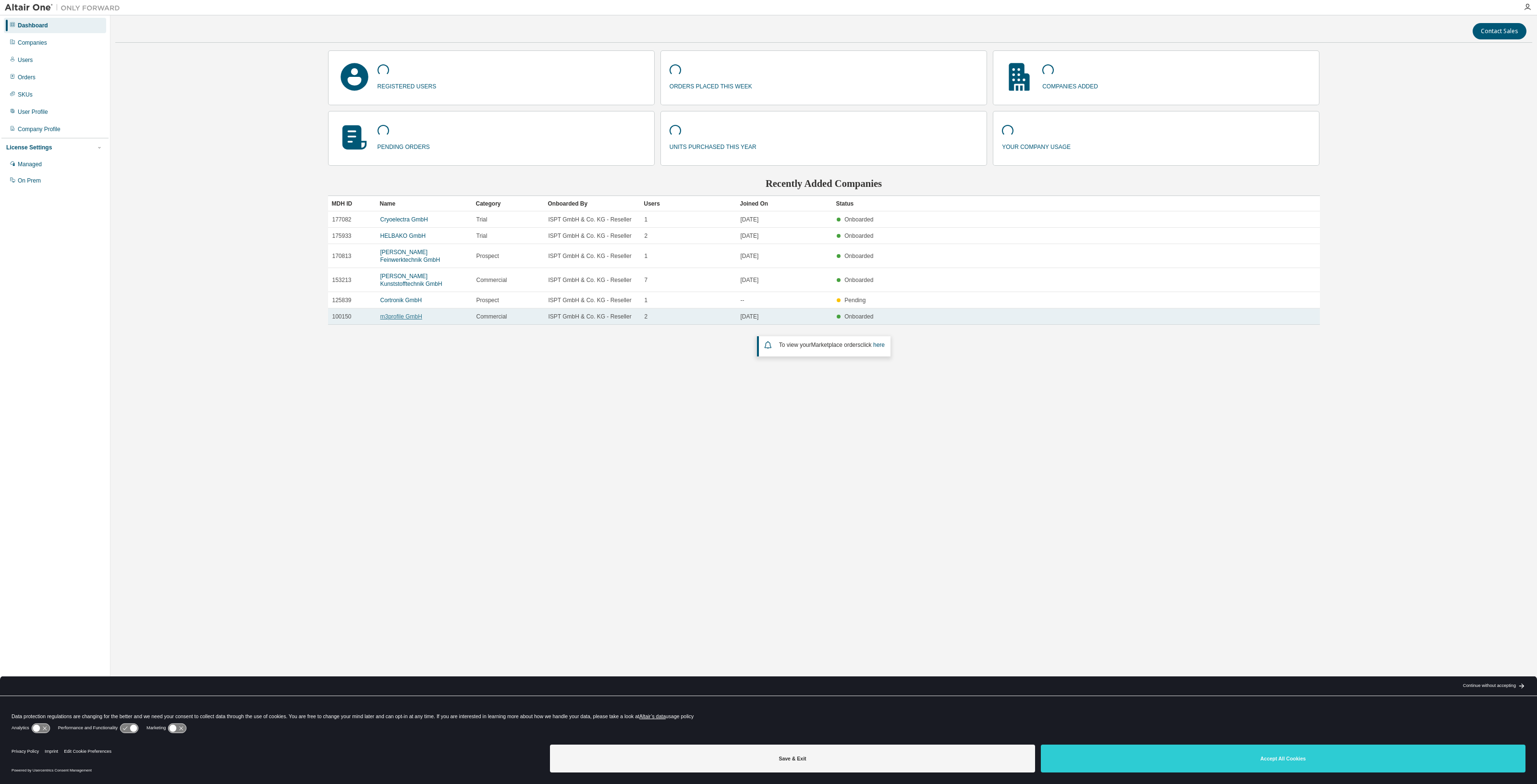
click at [403, 315] on link "m3profile GmbH" at bounding box center [402, 316] width 42 height 7
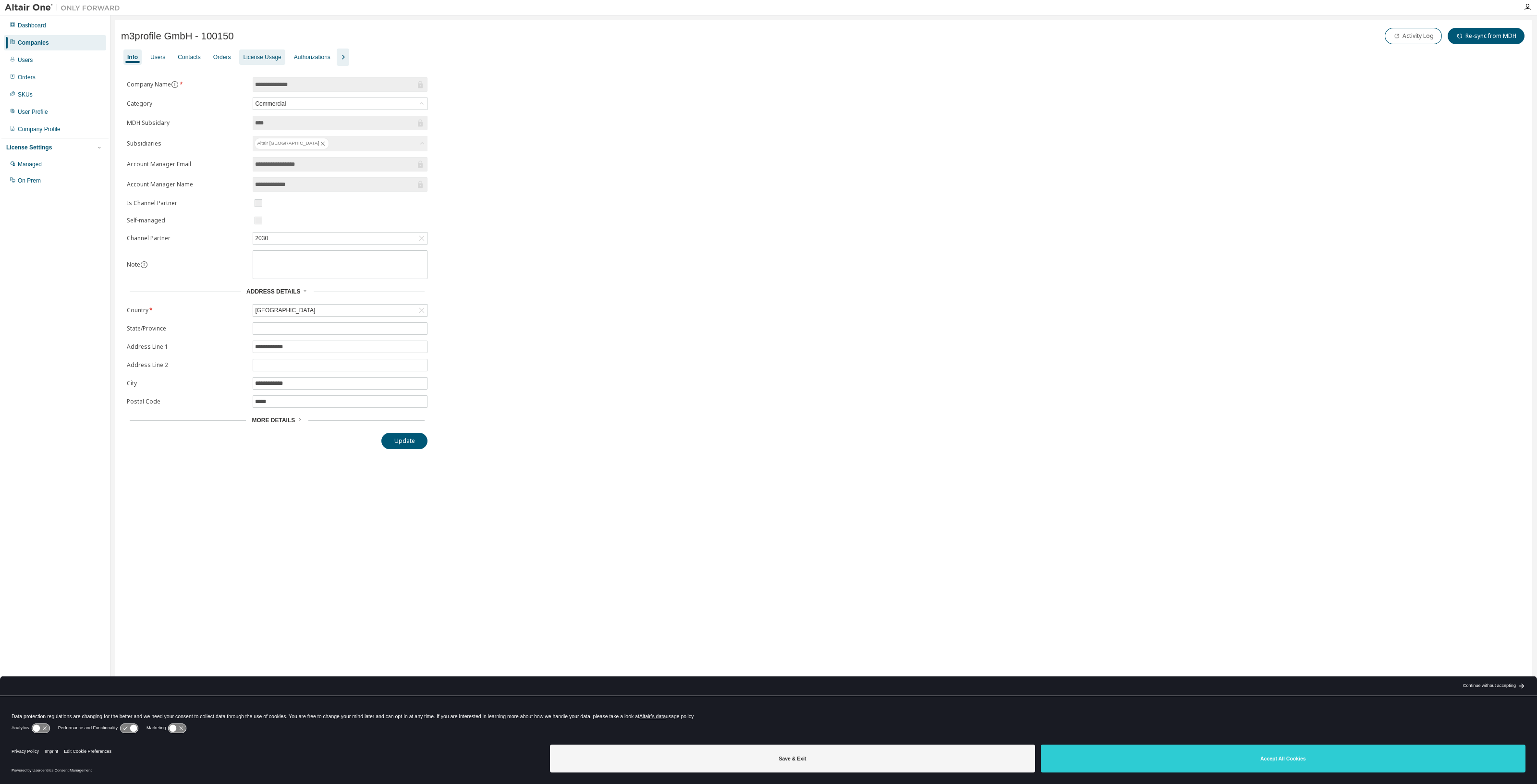
click at [273, 56] on div "License Usage" at bounding box center [262, 57] width 38 height 8
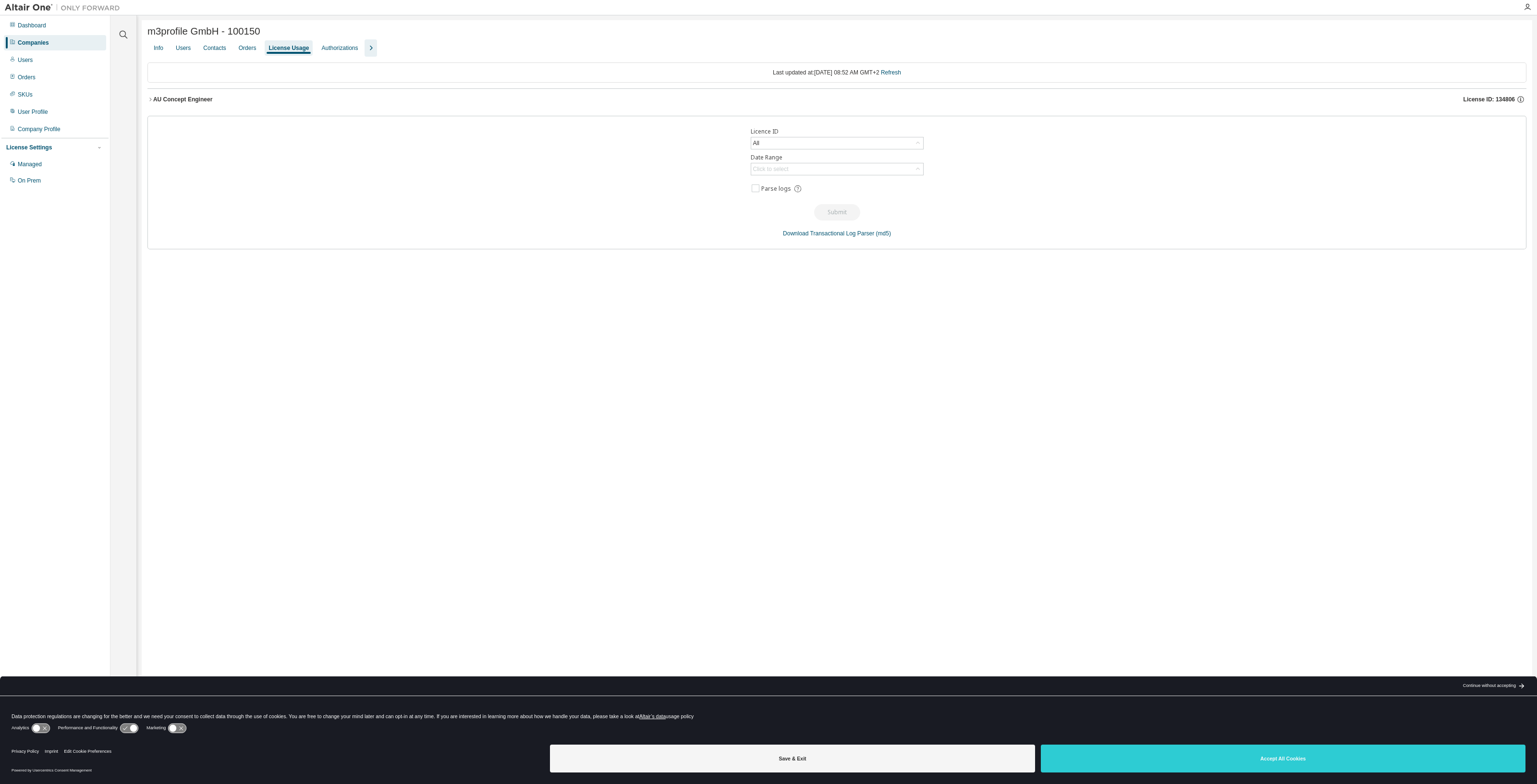
click at [181, 100] on div "AU Concept Engineer" at bounding box center [183, 99] width 59 height 8
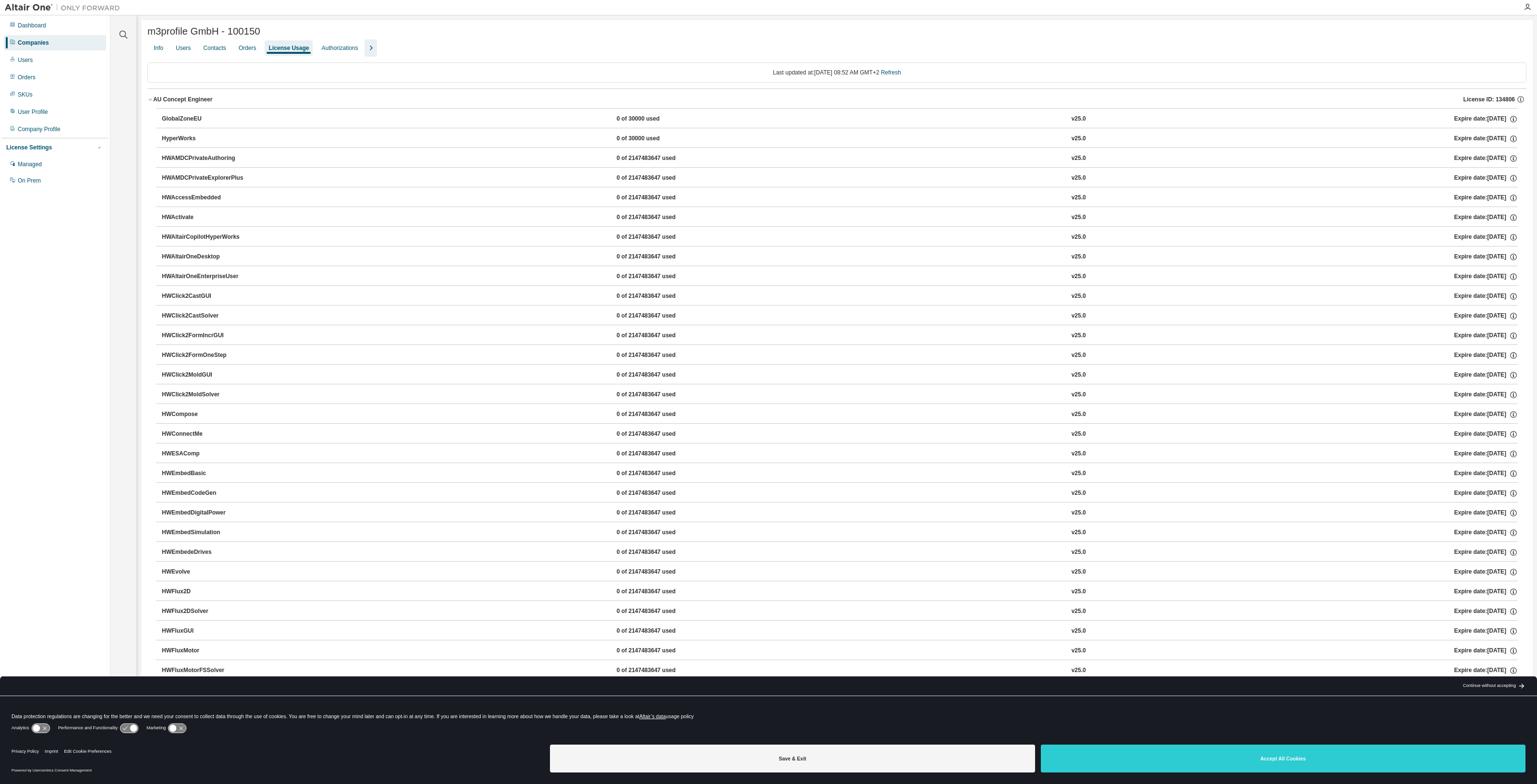
click at [181, 101] on div "AU Concept Engineer" at bounding box center [183, 99] width 59 height 8
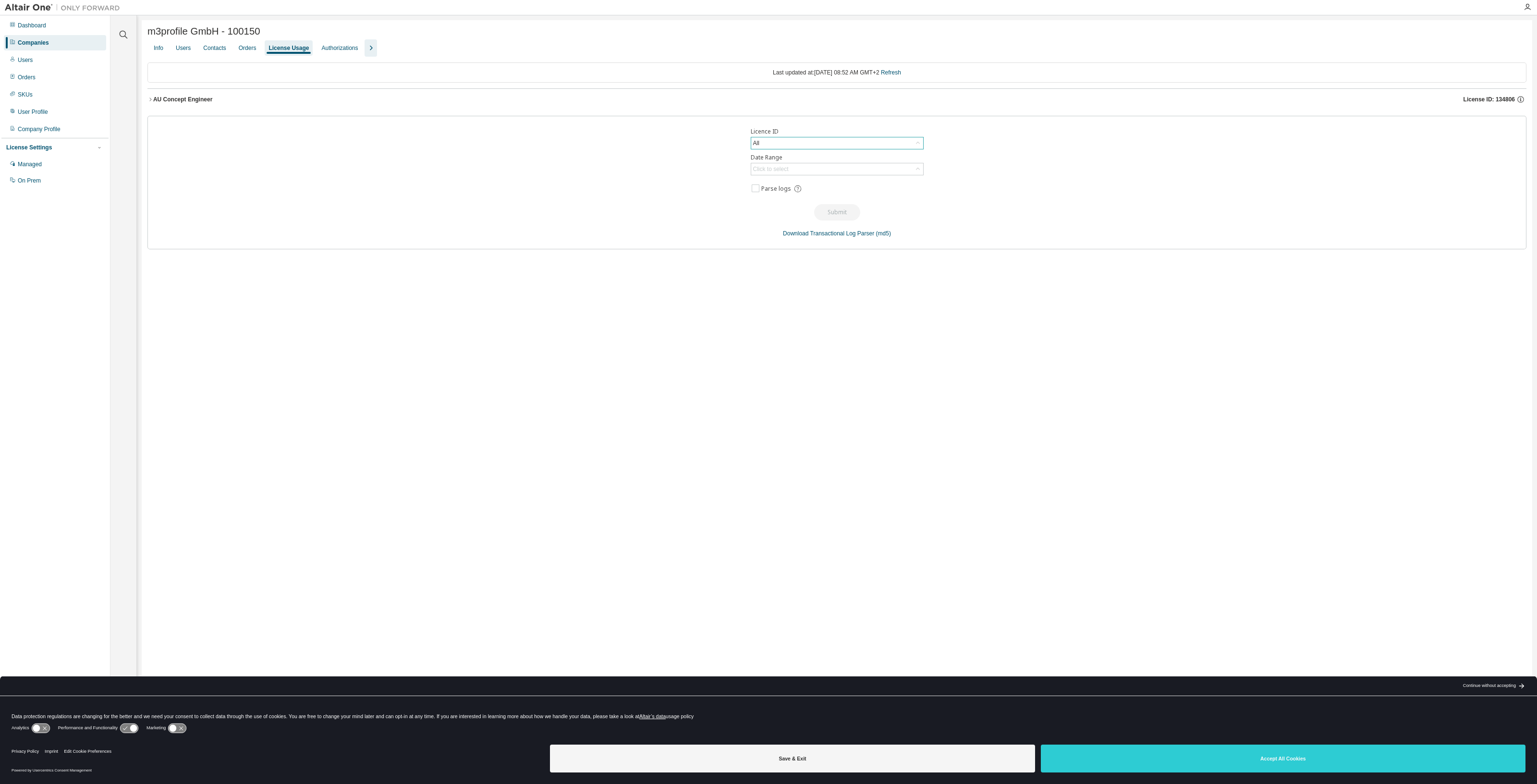
click at [779, 143] on div "All" at bounding box center [837, 143] width 172 height 11
click at [874, 179] on li "134806 - AU Concept Engineer" at bounding box center [836, 184] width 170 height 13
click at [770, 171] on div "Click to select" at bounding box center [771, 169] width 36 height 8
click at [814, 196] on li "Last 30 days" at bounding box center [836, 197] width 170 height 13
click at [841, 211] on button "Submit" at bounding box center [837, 212] width 46 height 16
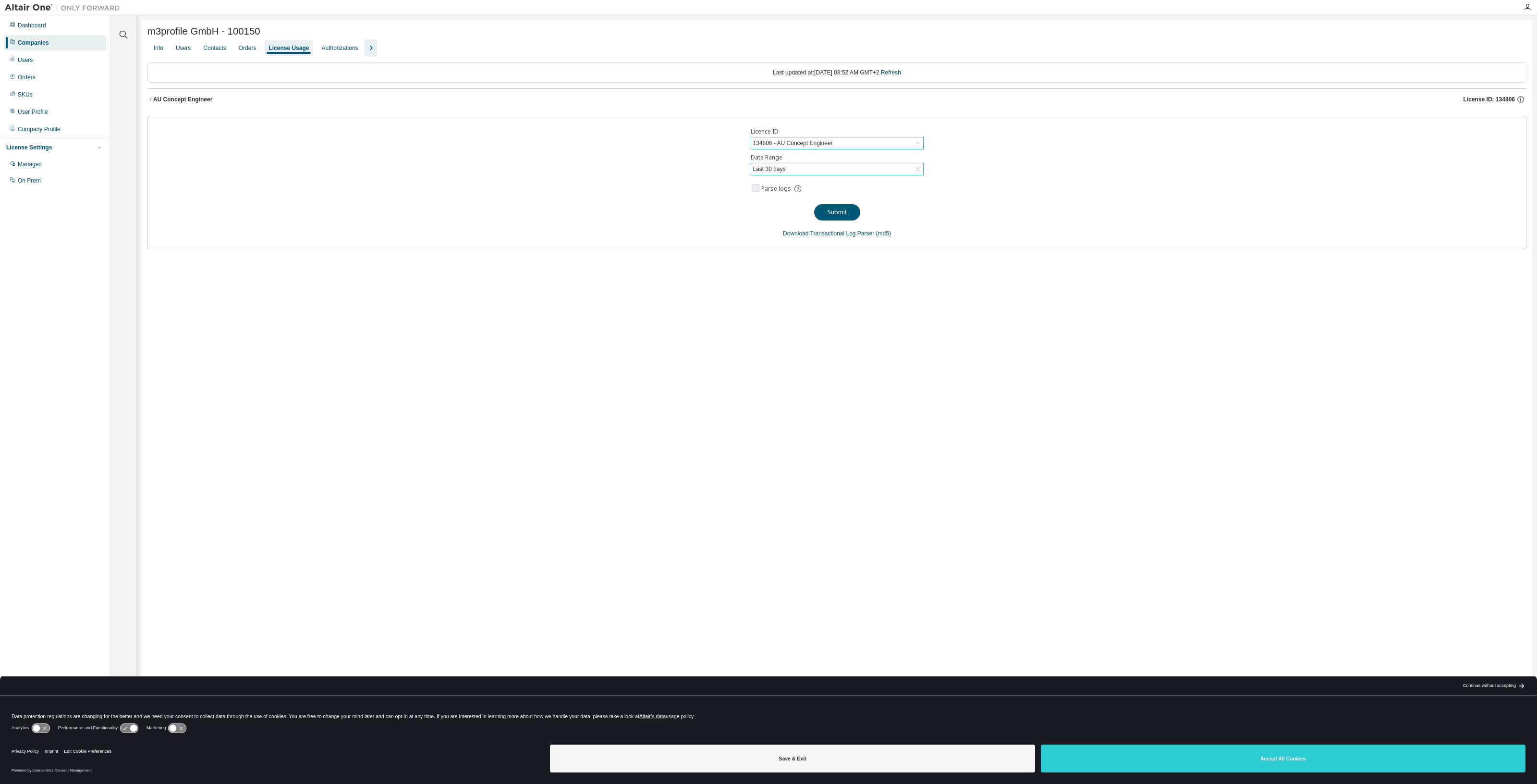
click at [794, 186] on icon at bounding box center [798, 189] width 8 height 8
click at [1085, 176] on div "Licence ID 134806 - AU Concept Engineer Date Range Last 30 days Parse logs Dura…" at bounding box center [837, 227] width 1379 height 223
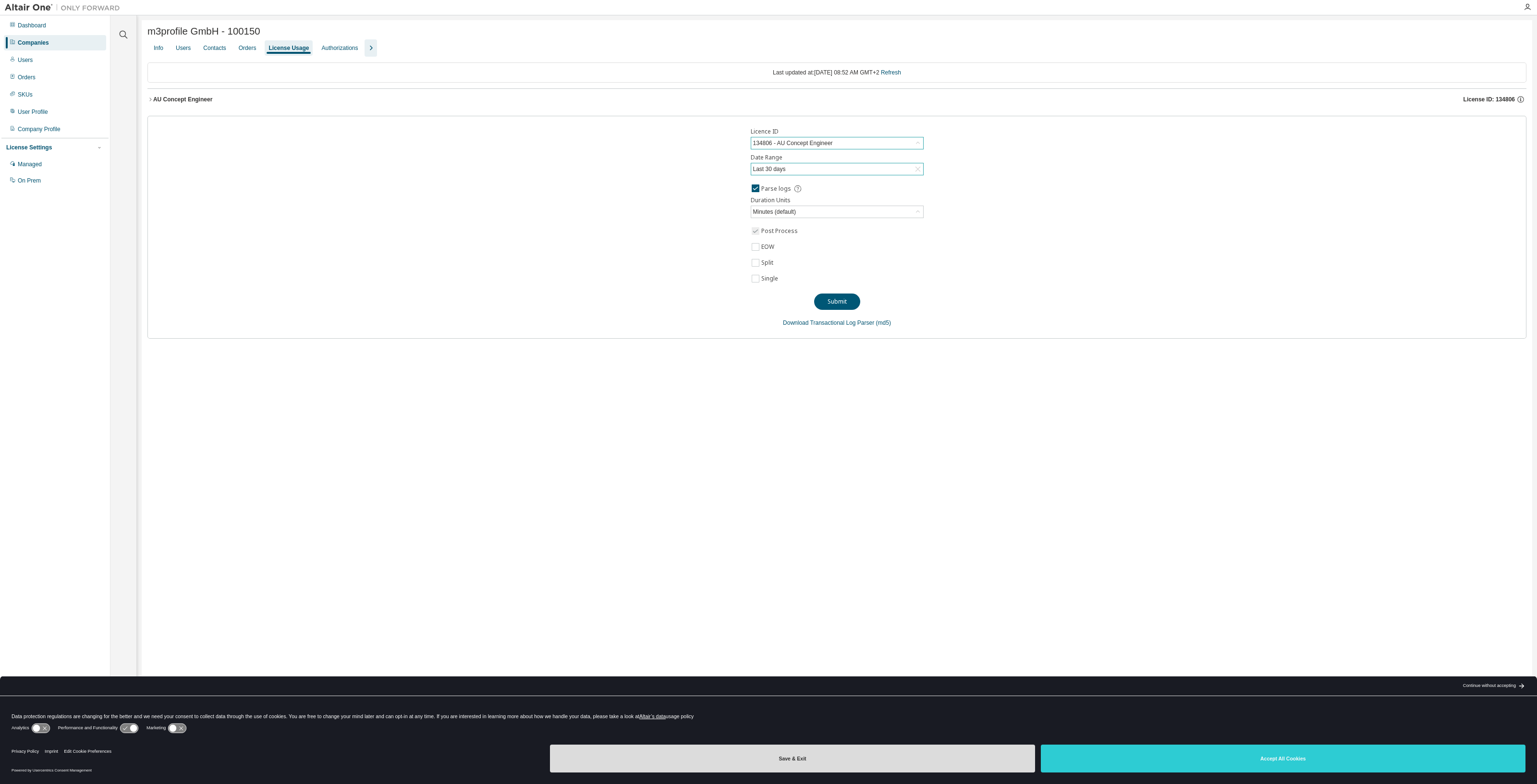
click at [943, 748] on button "Save & Exit" at bounding box center [792, 758] width 484 height 28
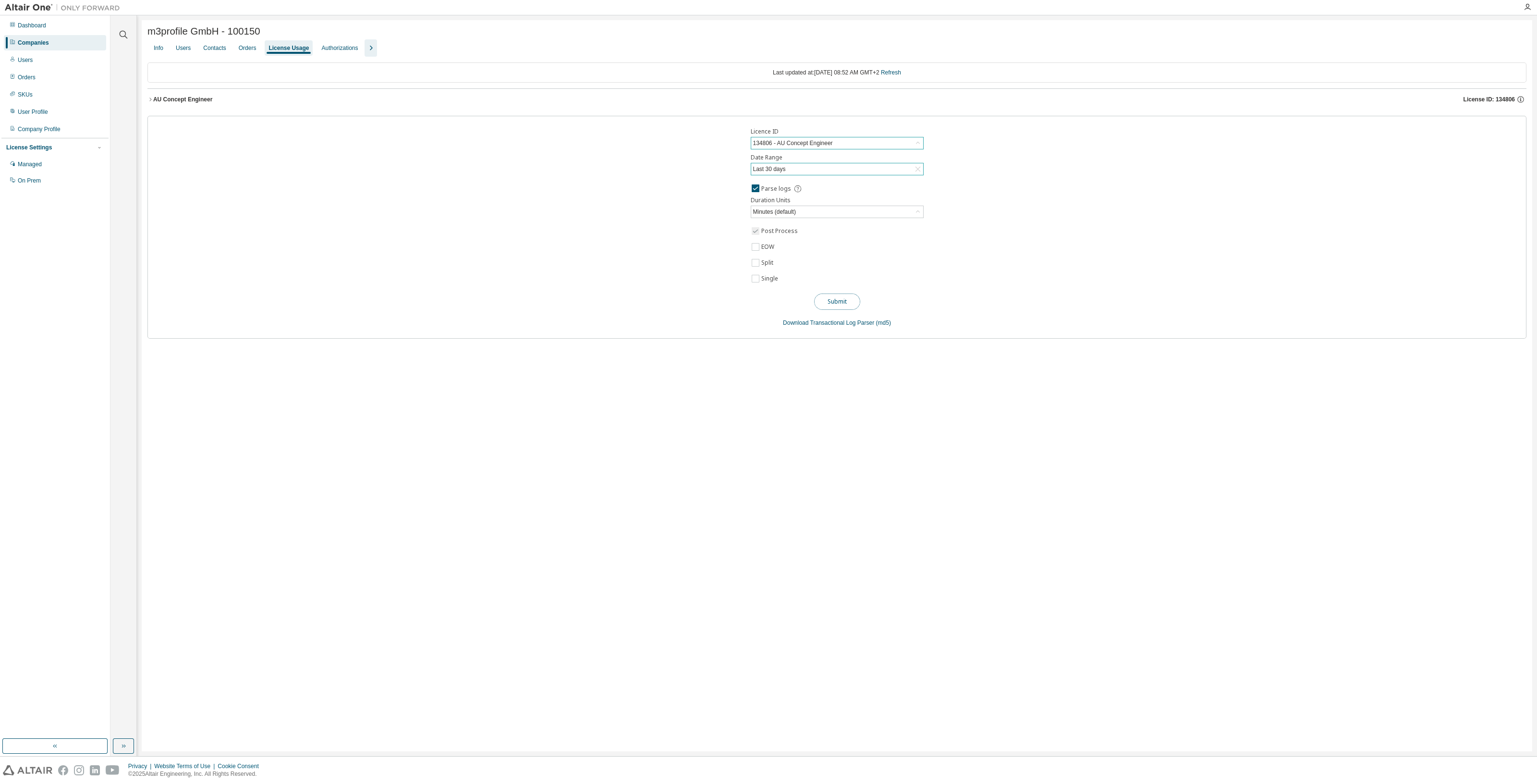
click at [845, 300] on button "Submit" at bounding box center [837, 301] width 46 height 16
click at [155, 100] on div "AU Concept Engineer" at bounding box center [183, 99] width 59 height 8
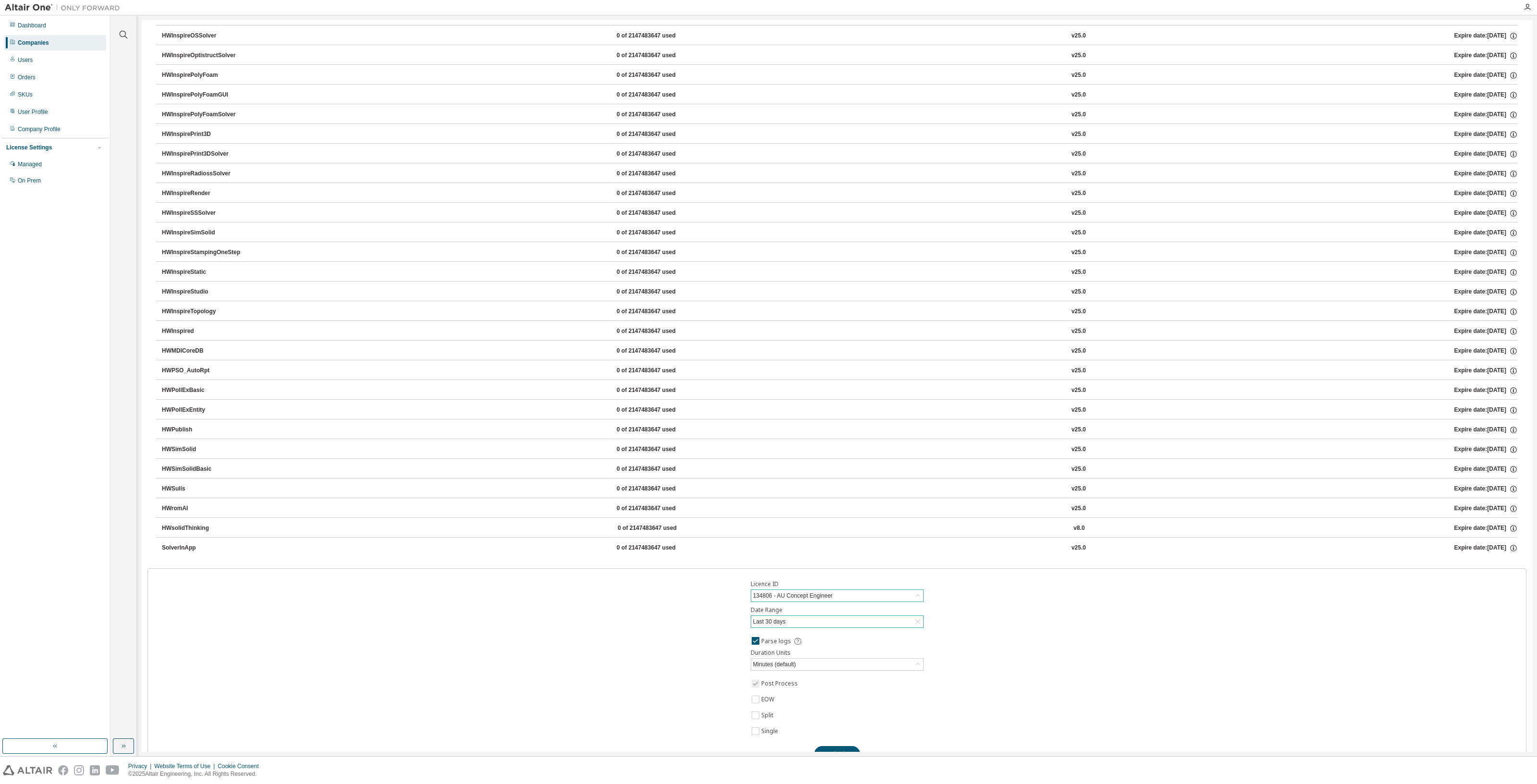
scroll to position [1323, 0]
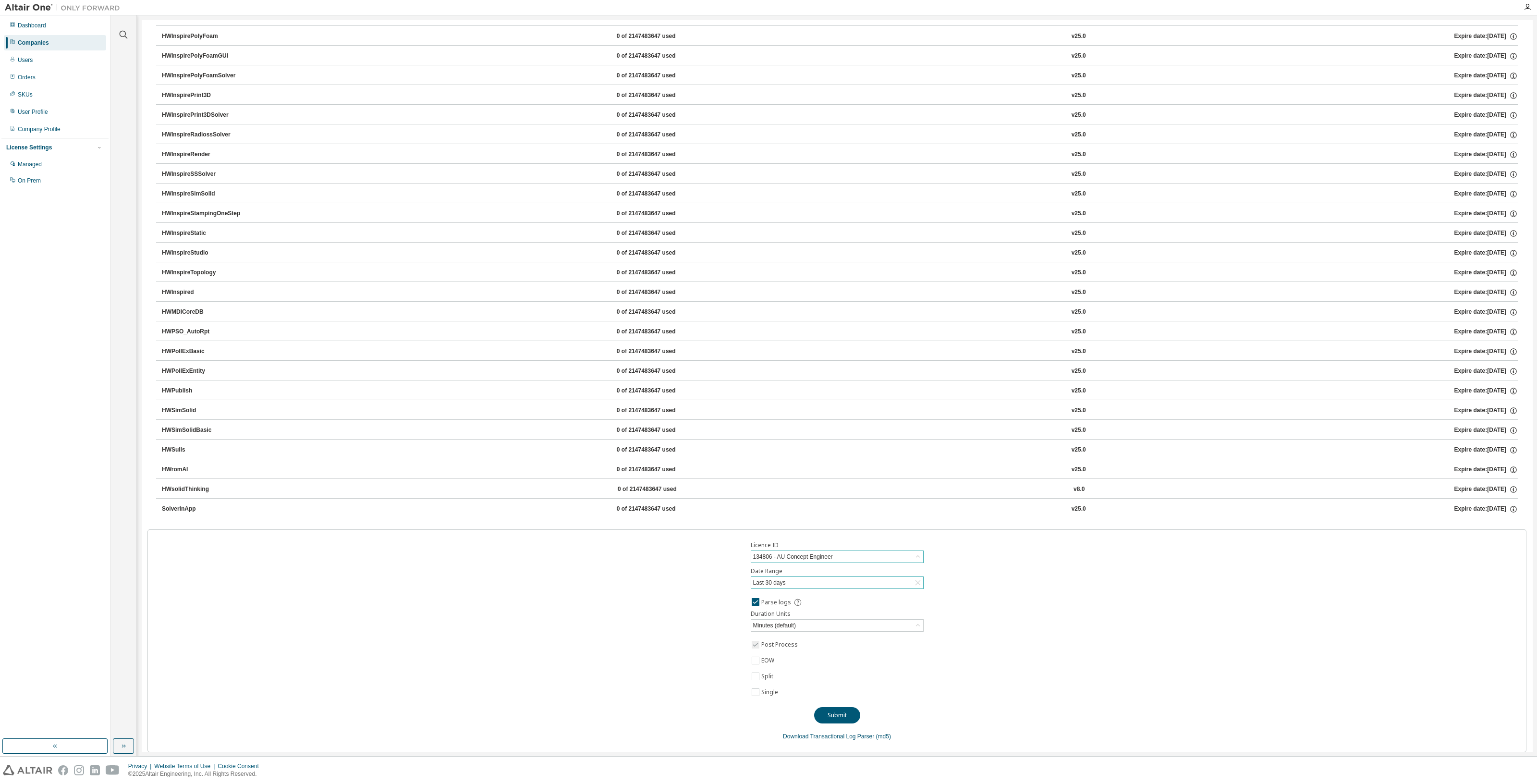
drag, startPoint x: 550, startPoint y: 634, endPoint x: 545, endPoint y: 368, distance: 266.0
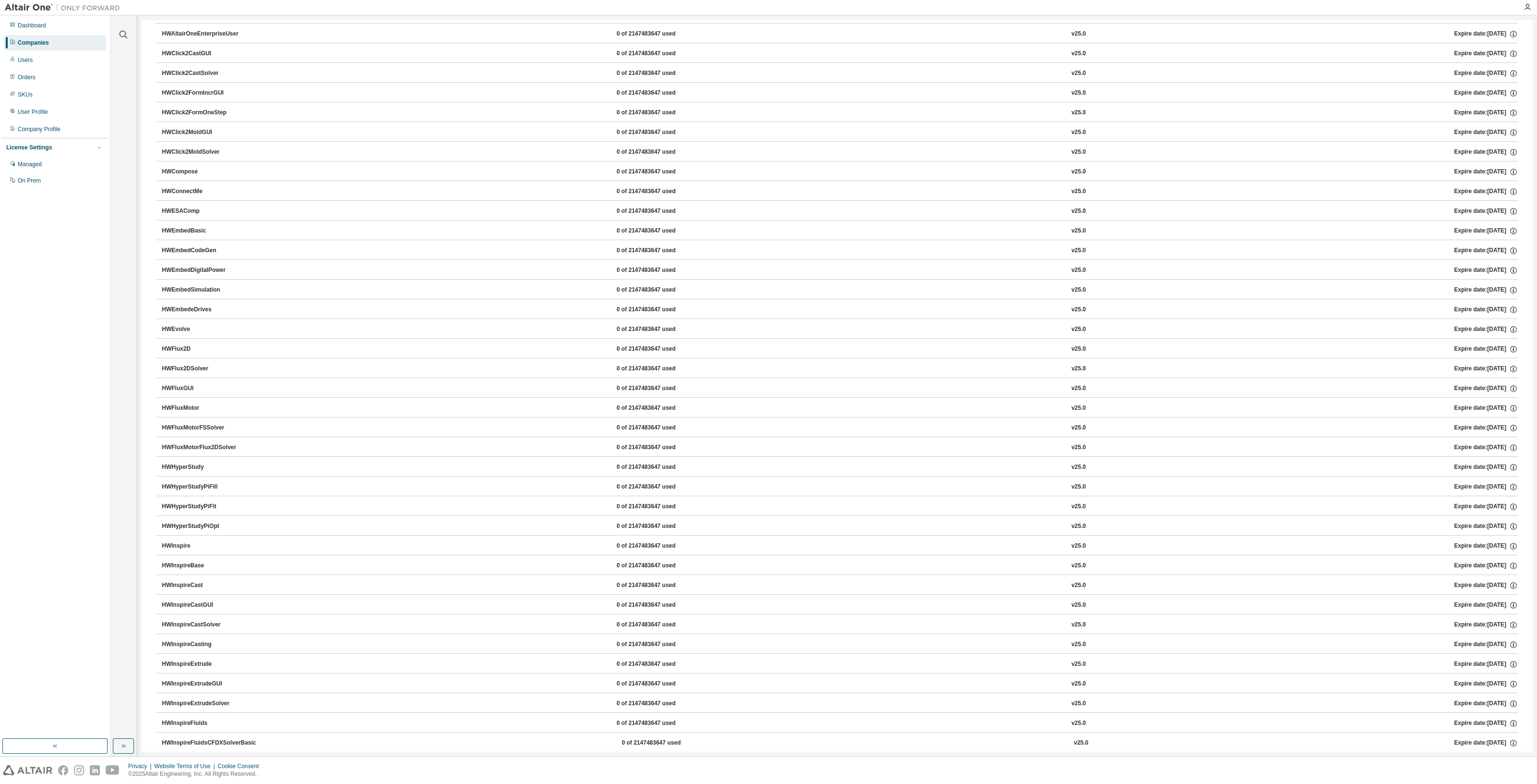
scroll to position [0, 0]
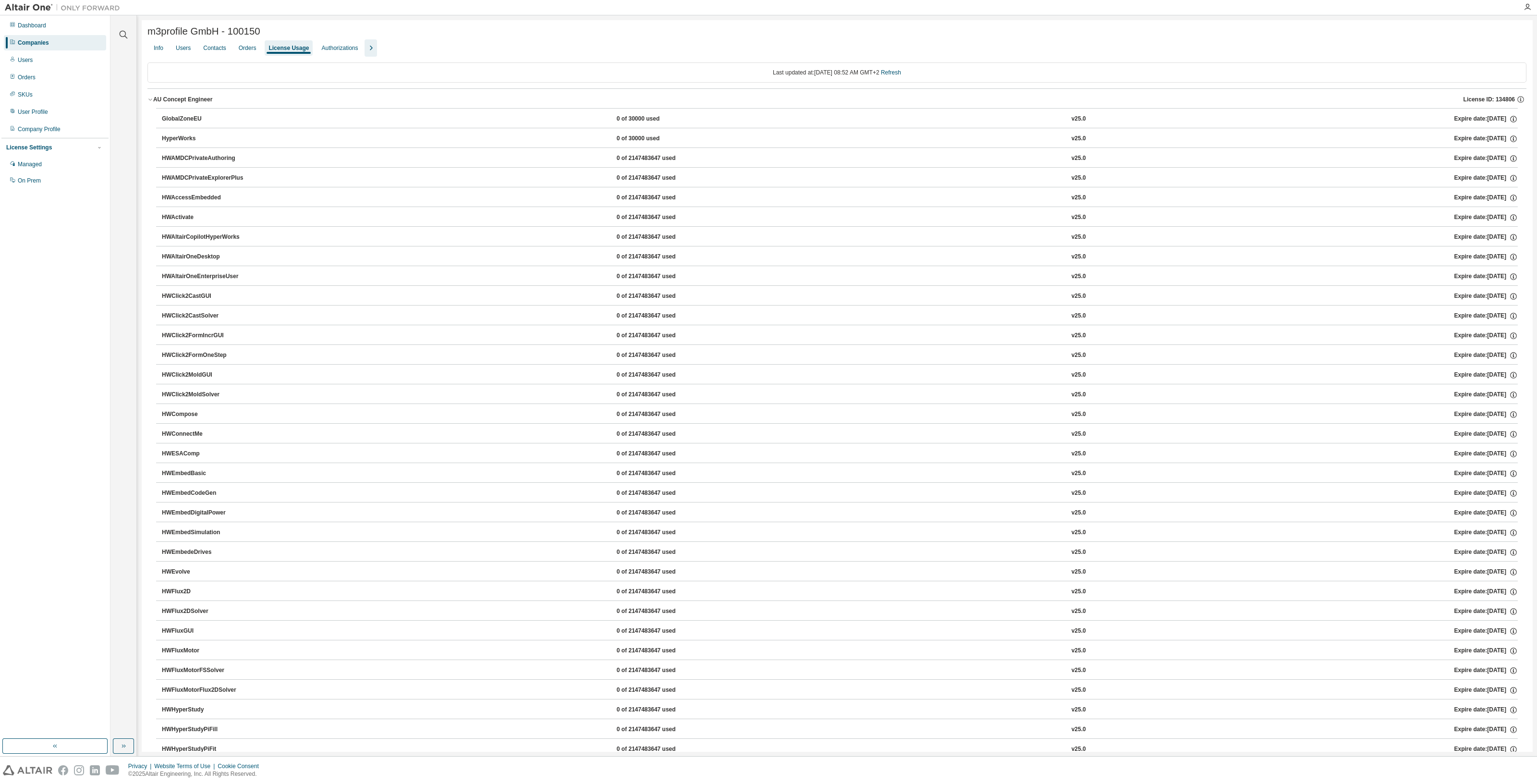
click at [166, 99] on div "AU Concept Engineer" at bounding box center [183, 99] width 59 height 8
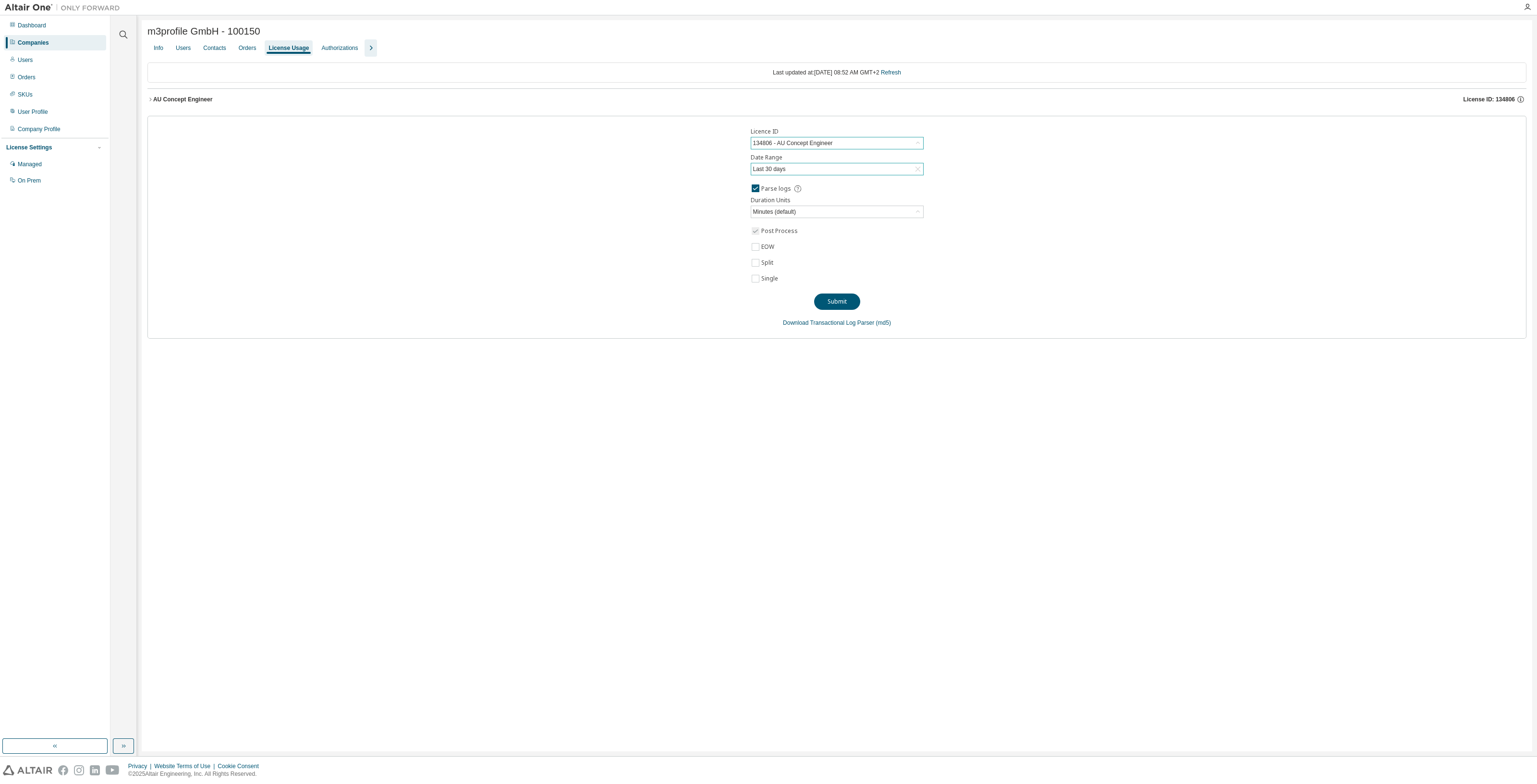
click at [699, 425] on div "m3profile GmbH - 100150 Clear Load Save Save As Field Operator Value Select fil…" at bounding box center [837, 385] width 1390 height 731
click at [158, 100] on div "AU Concept Engineer" at bounding box center [183, 99] width 59 height 8
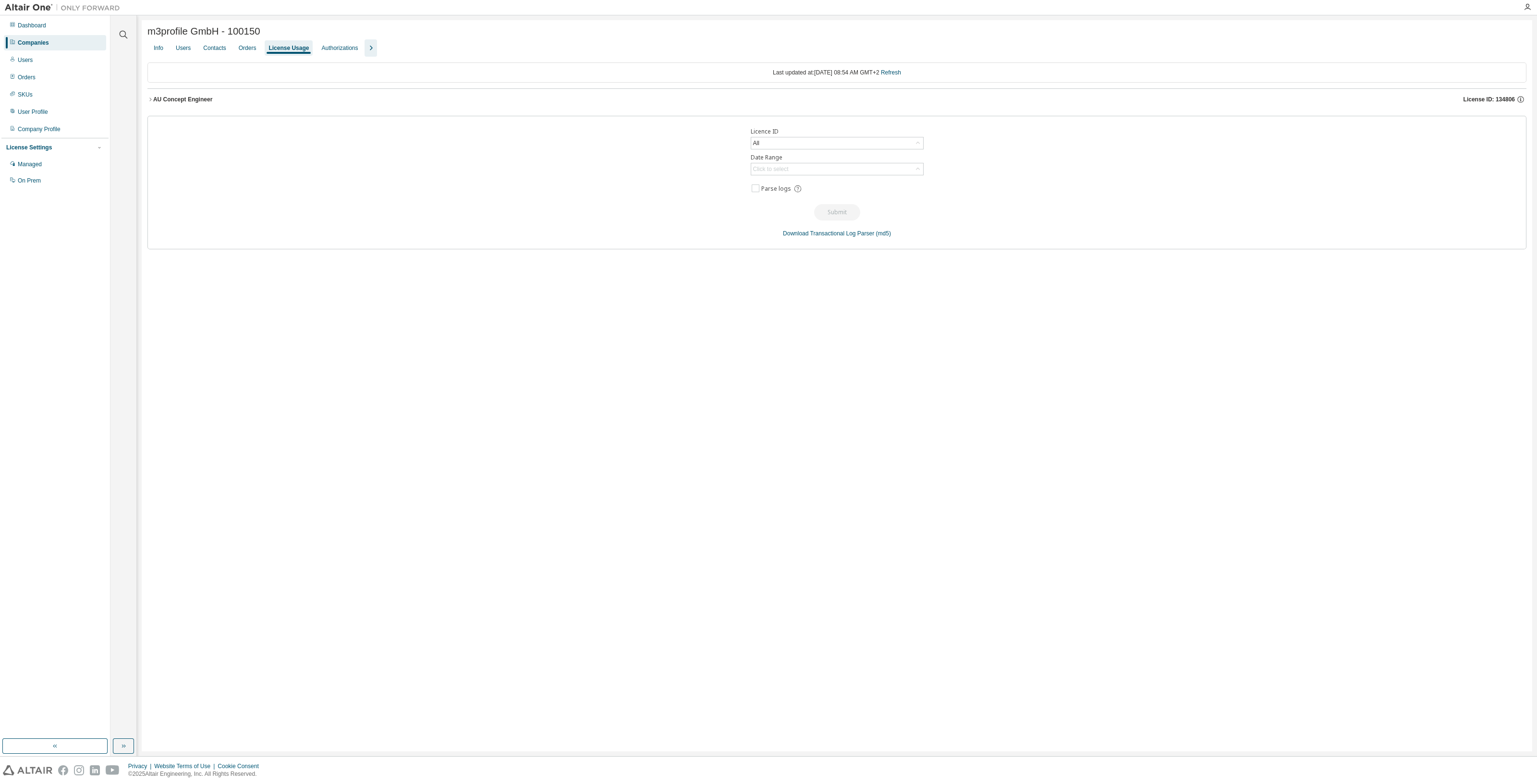
click at [149, 100] on icon "button" at bounding box center [150, 100] width 6 height 6
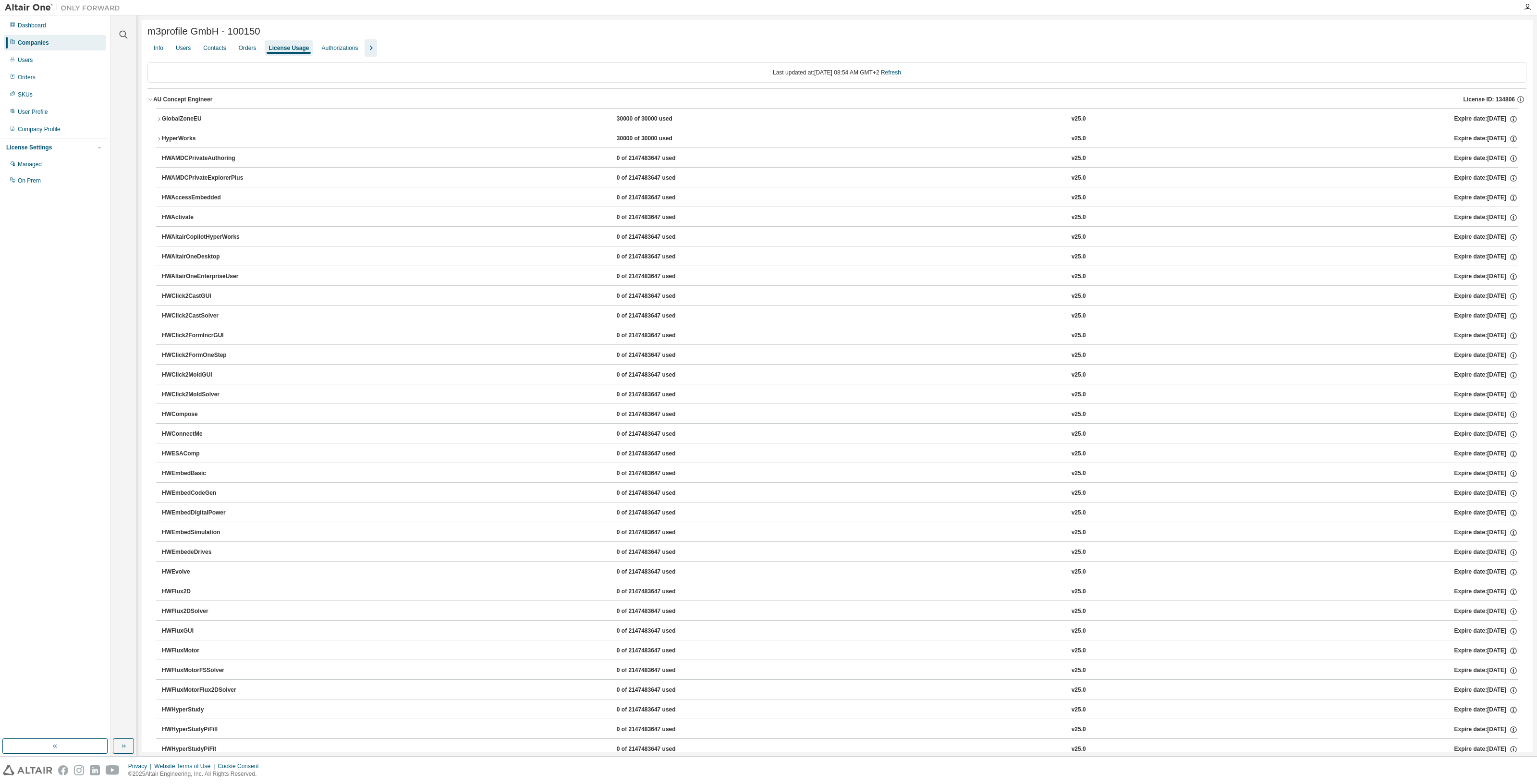
click at [159, 120] on icon "button" at bounding box center [159, 119] width 6 height 6
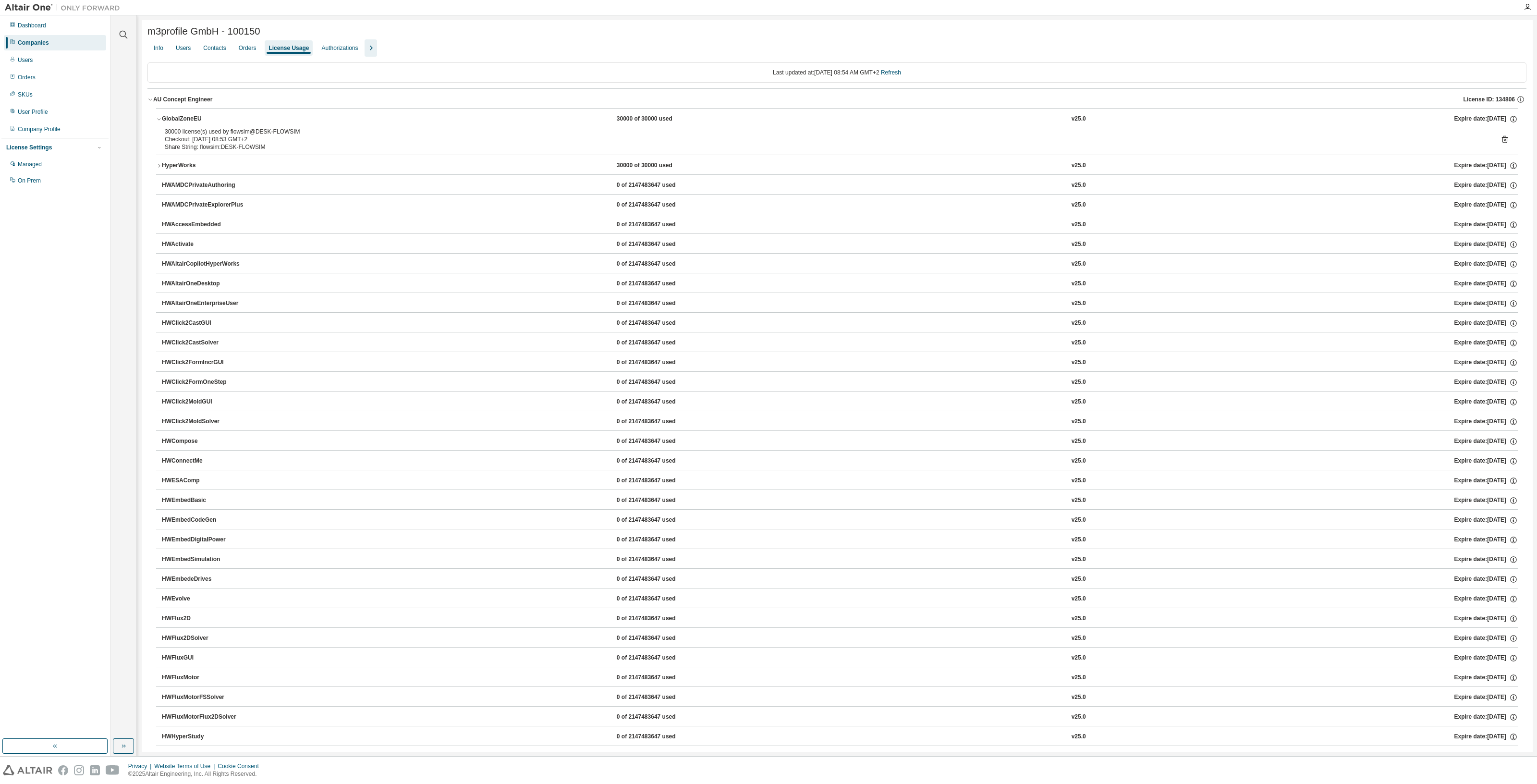
click at [161, 166] on icon "button" at bounding box center [159, 166] width 6 height 6
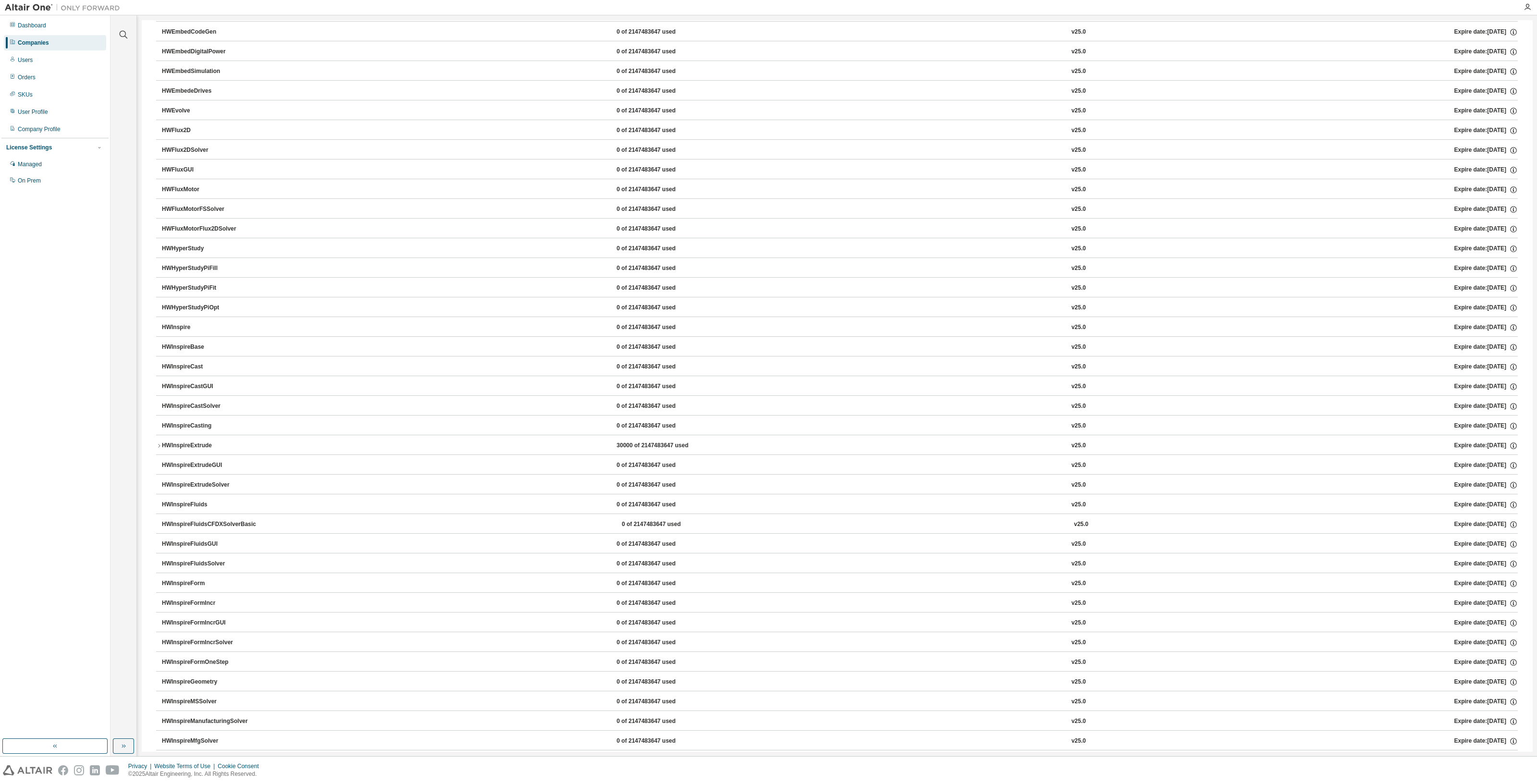
scroll to position [600, 0]
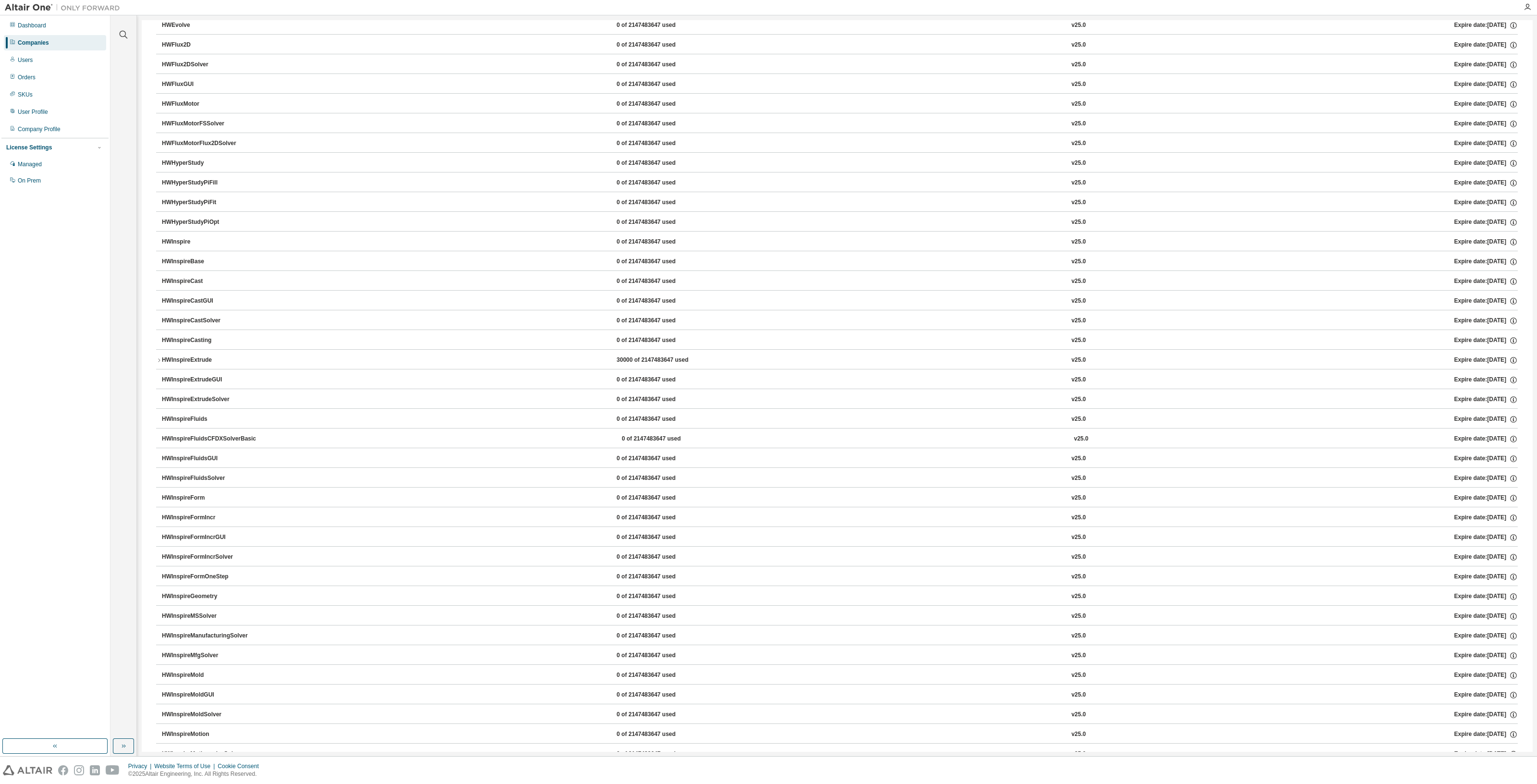
click at [198, 353] on button "HWInspireExtrude 30000 of 2147483647 used v25.0 Expire date: 2026-01-01" at bounding box center [837, 360] width 1362 height 21
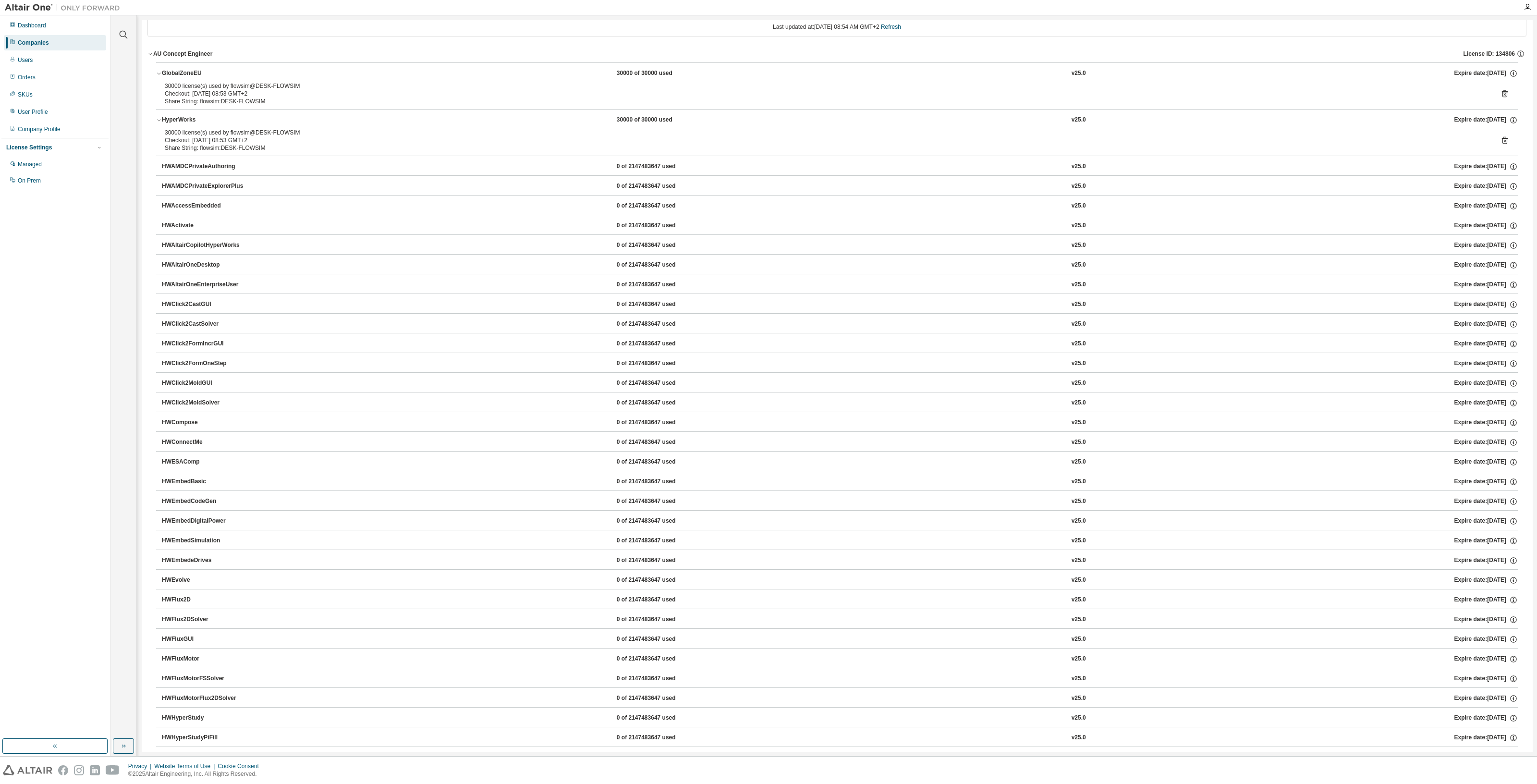
scroll to position [0, 0]
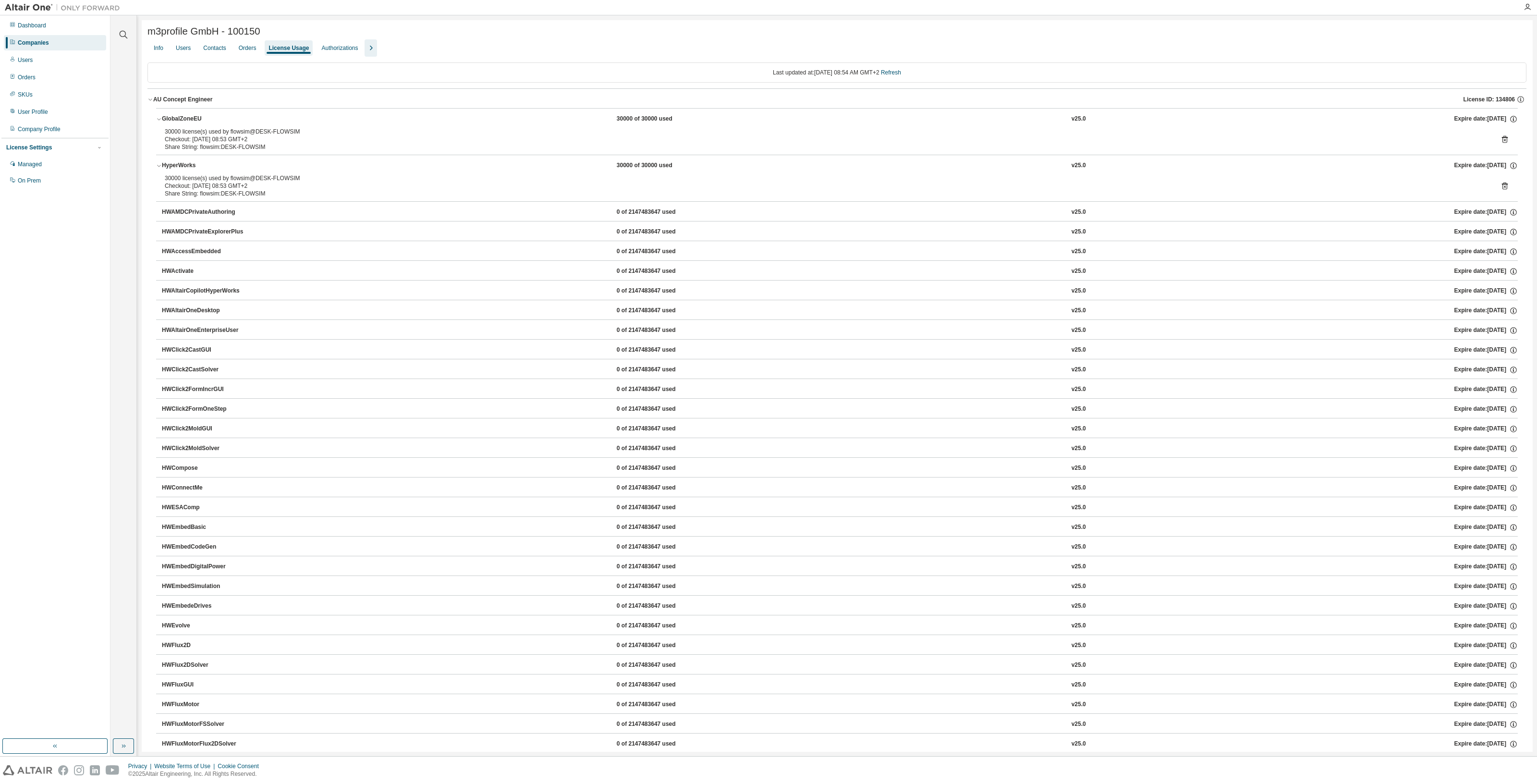
click at [194, 166] on div "HyperWorks" at bounding box center [205, 165] width 87 height 8
click at [184, 129] on div "30000 license(s) used by flowsim@DESK-FLOWSIM" at bounding box center [825, 131] width 1322 height 8
click at [186, 122] on div "GlobalZoneEU" at bounding box center [205, 119] width 87 height 8
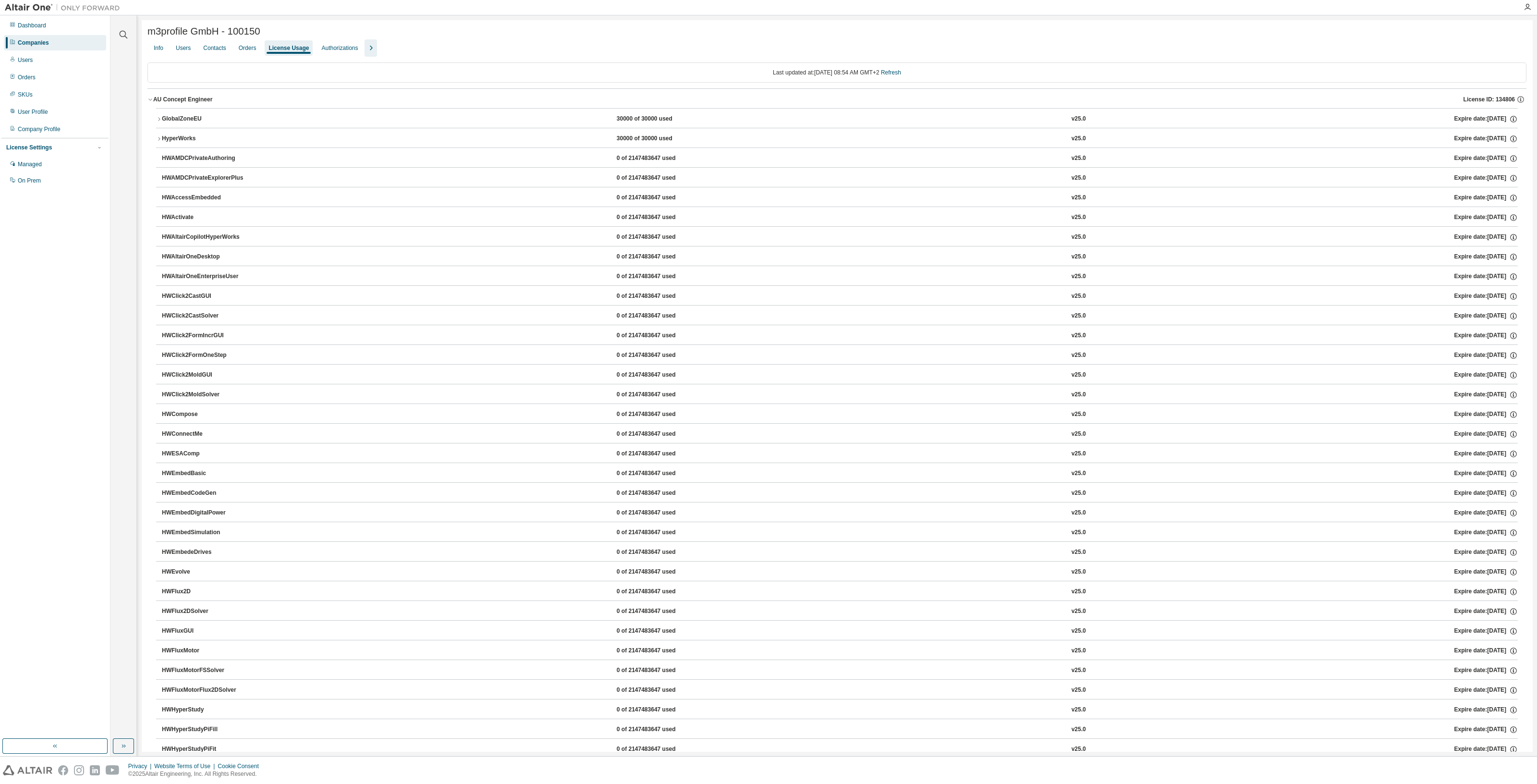
click at [942, 31] on div at bounding box center [1182, 32] width 690 height 4
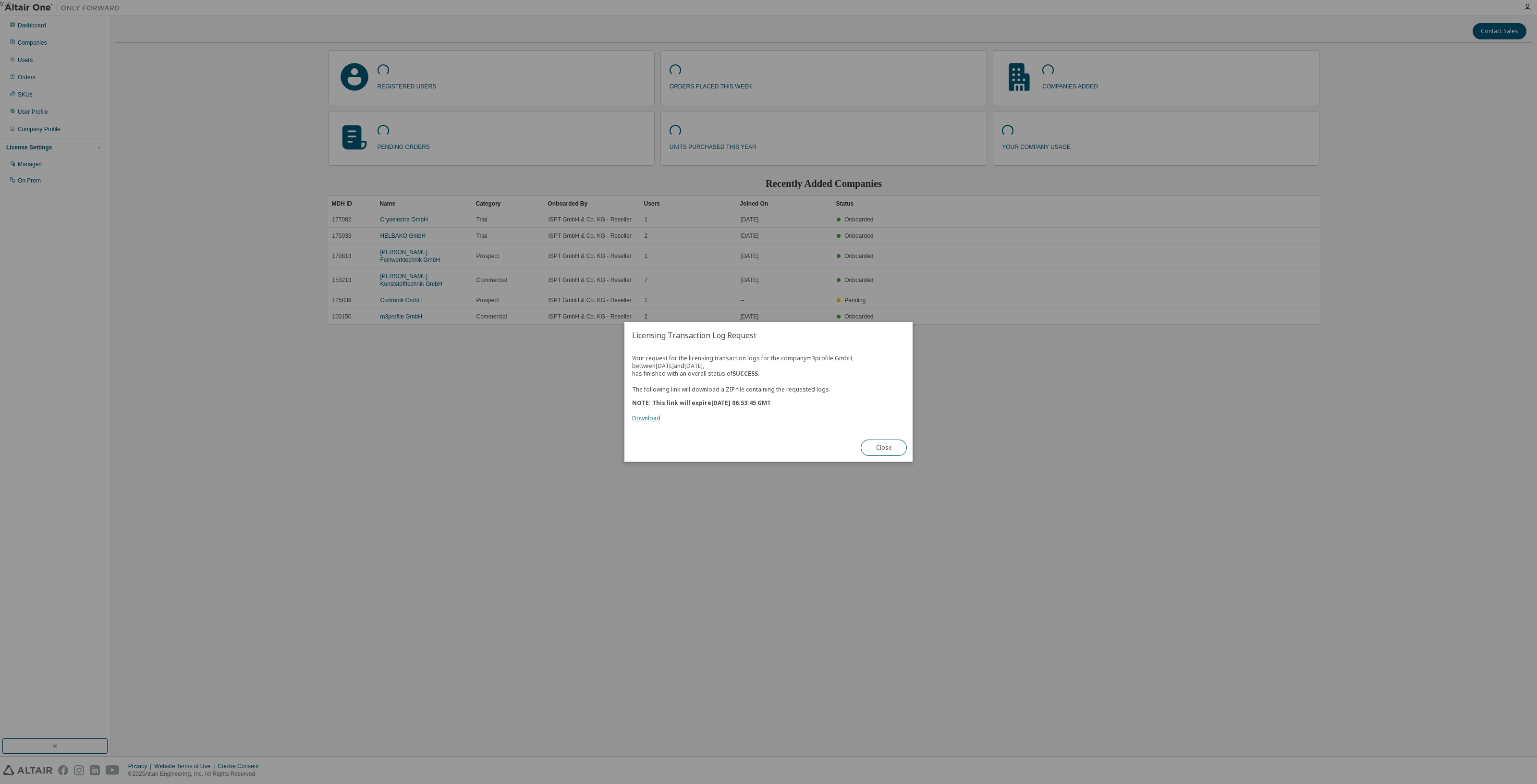
click at [649, 416] on link "Download" at bounding box center [646, 419] width 28 height 8
click at [889, 448] on button "Close" at bounding box center [884, 447] width 46 height 16
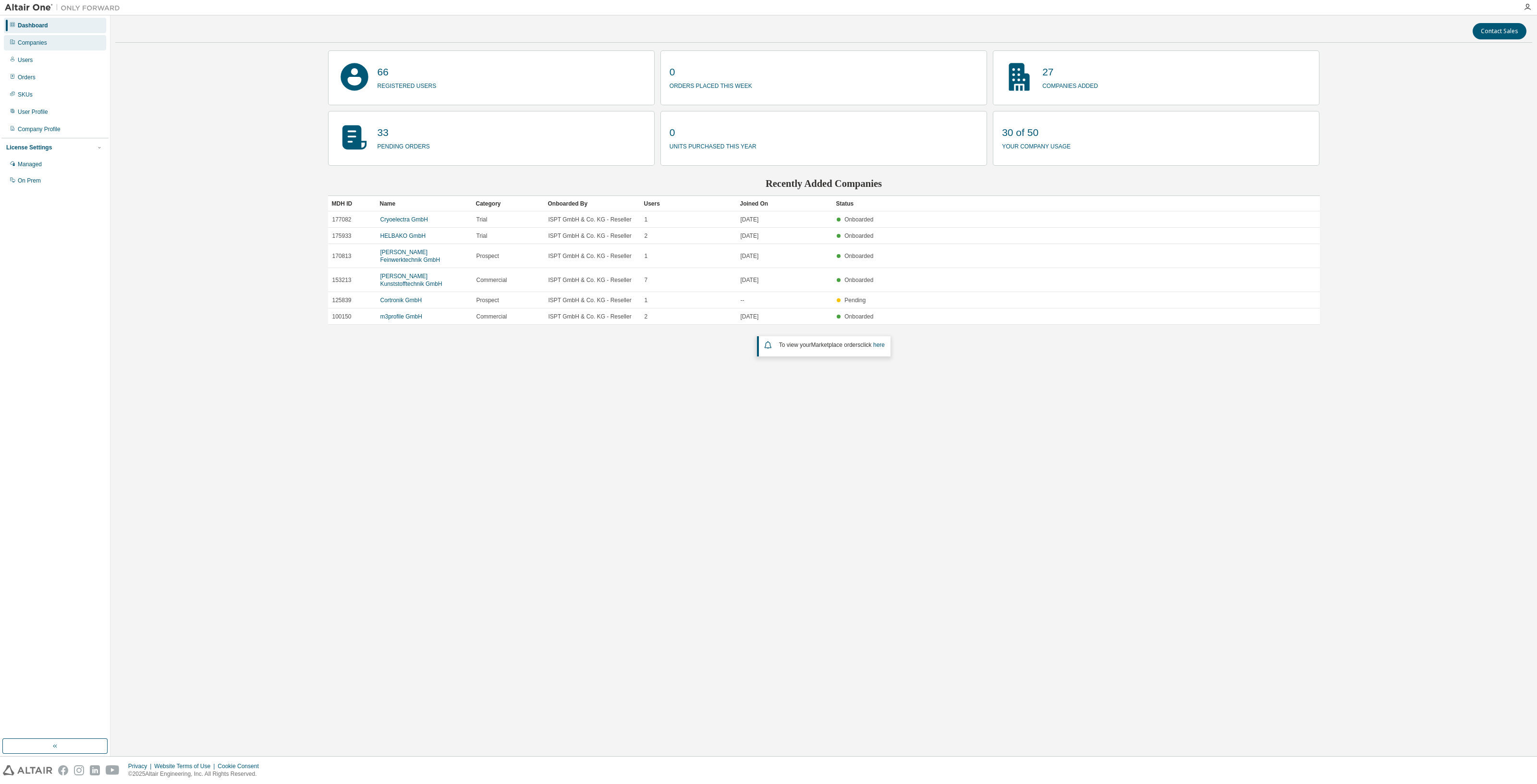
click at [33, 46] on div "Companies" at bounding box center [32, 42] width 29 height 8
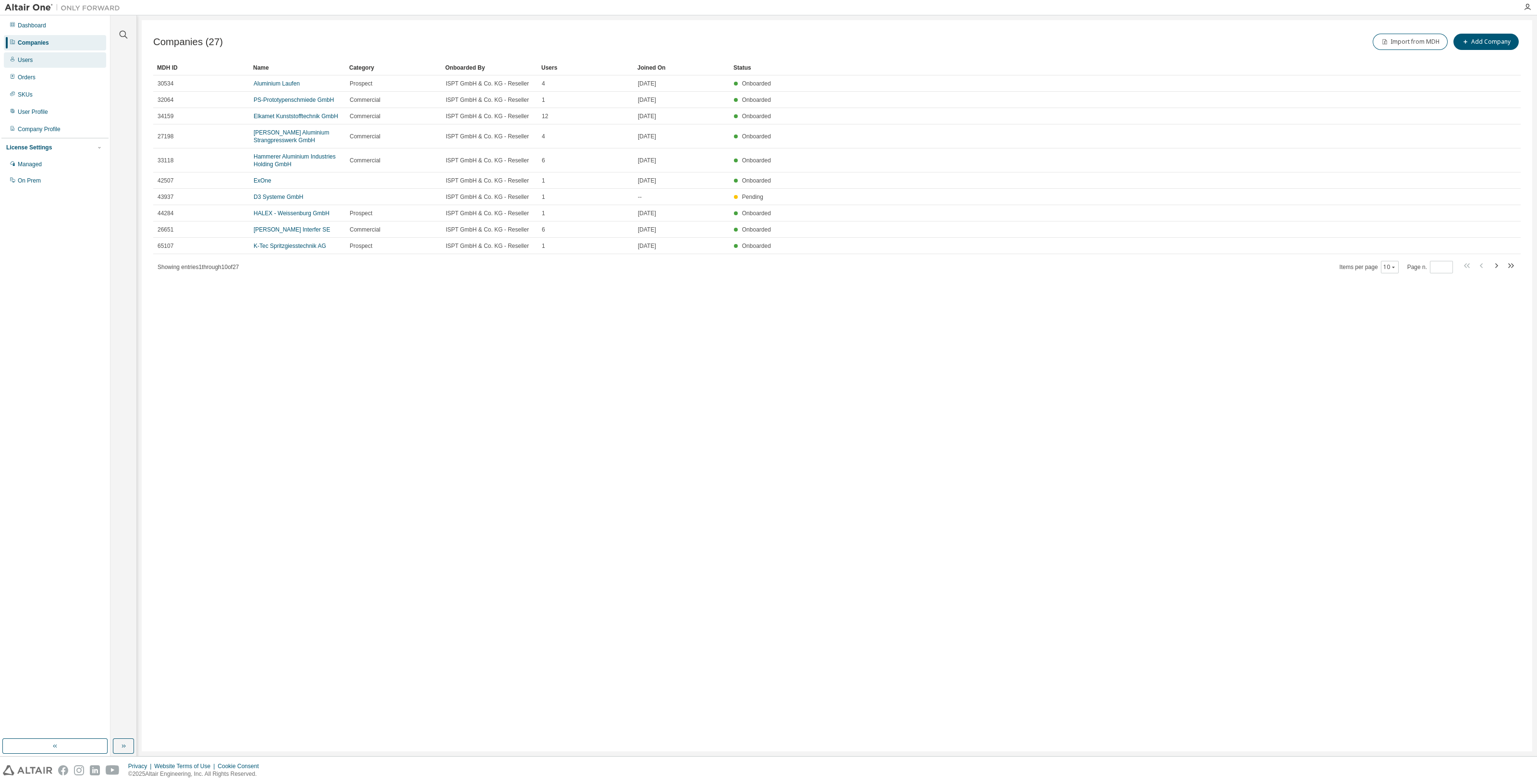
click at [39, 66] on div "Users" at bounding box center [54, 60] width 102 height 16
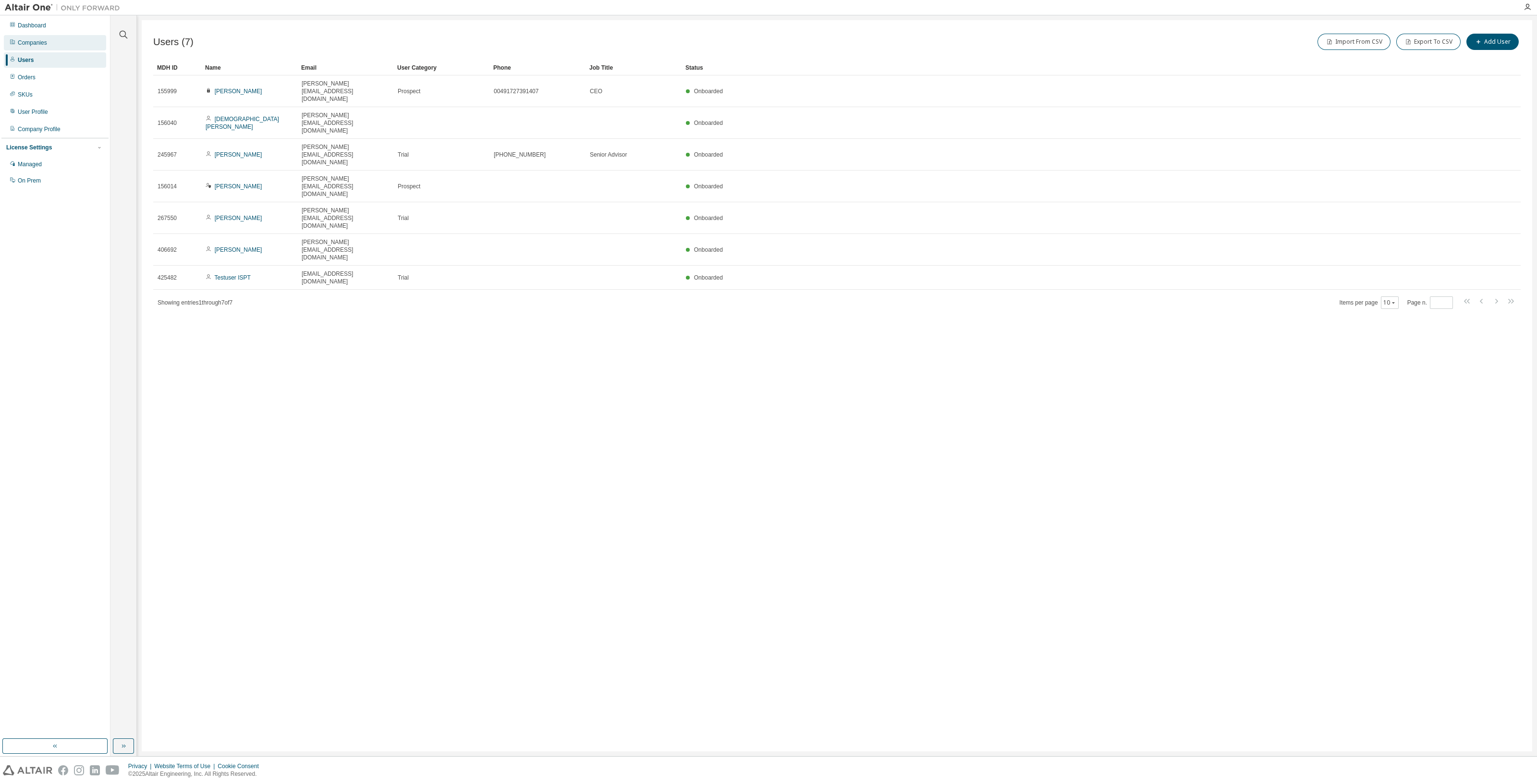
click at [51, 37] on div "Companies" at bounding box center [54, 43] width 102 height 16
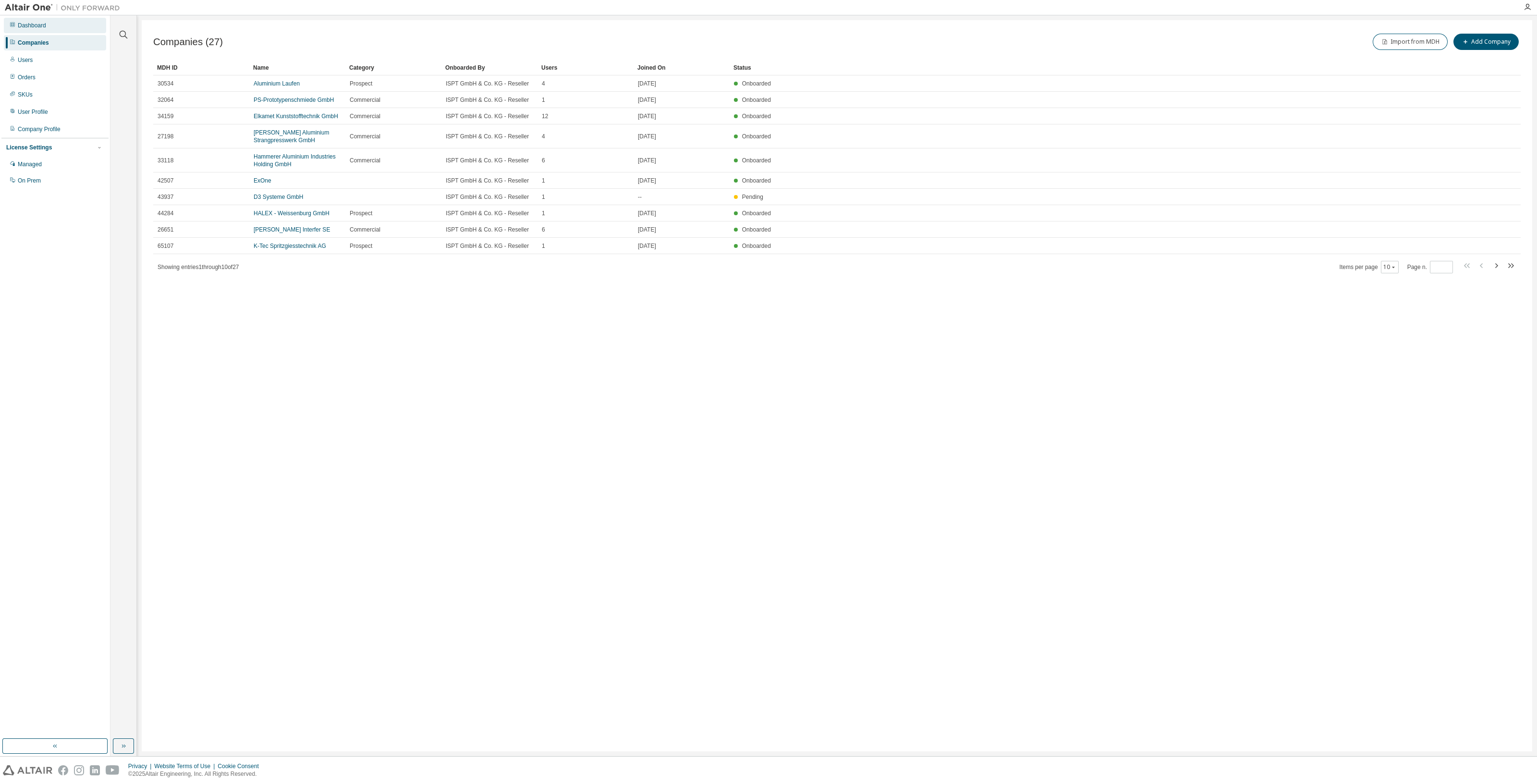
click at [55, 27] on div "Dashboard" at bounding box center [54, 26] width 102 height 16
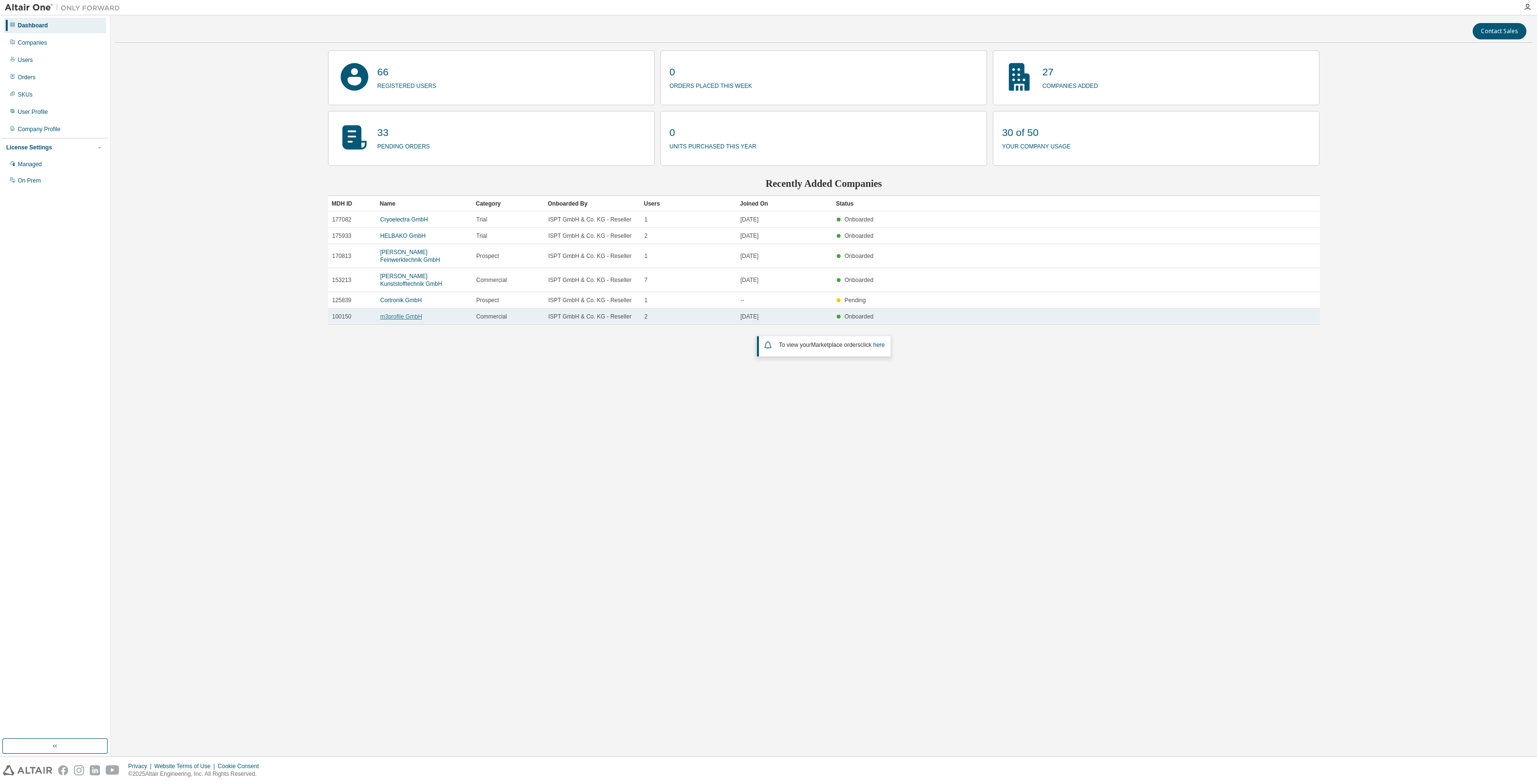
click at [396, 317] on link "m3profile GmbH" at bounding box center [402, 316] width 42 height 7
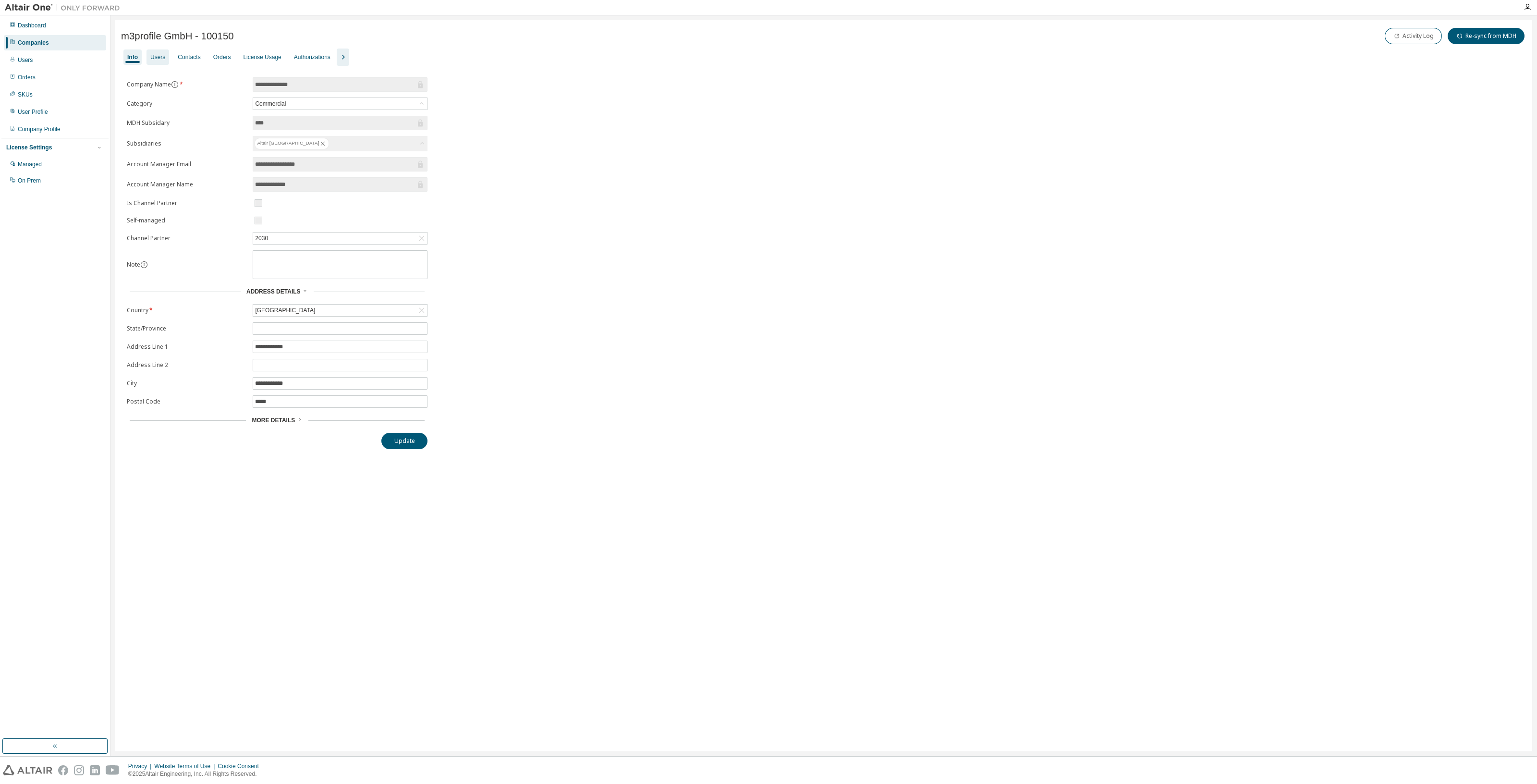
click at [159, 57] on div "Users" at bounding box center [158, 57] width 15 height 8
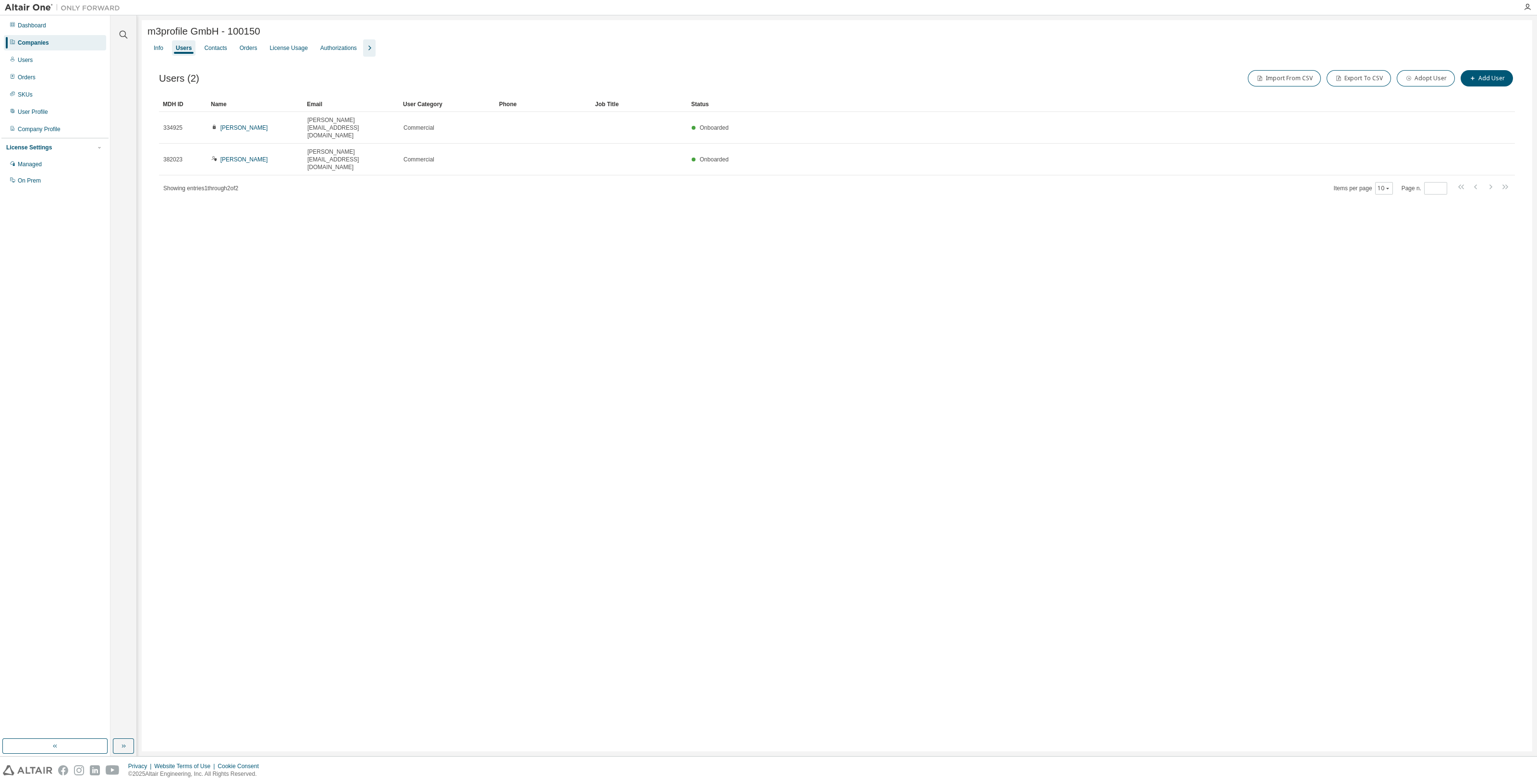
click at [365, 51] on icon "button" at bounding box center [369, 48] width 11 height 11
click at [222, 45] on div "Contacts" at bounding box center [215, 48] width 23 height 8
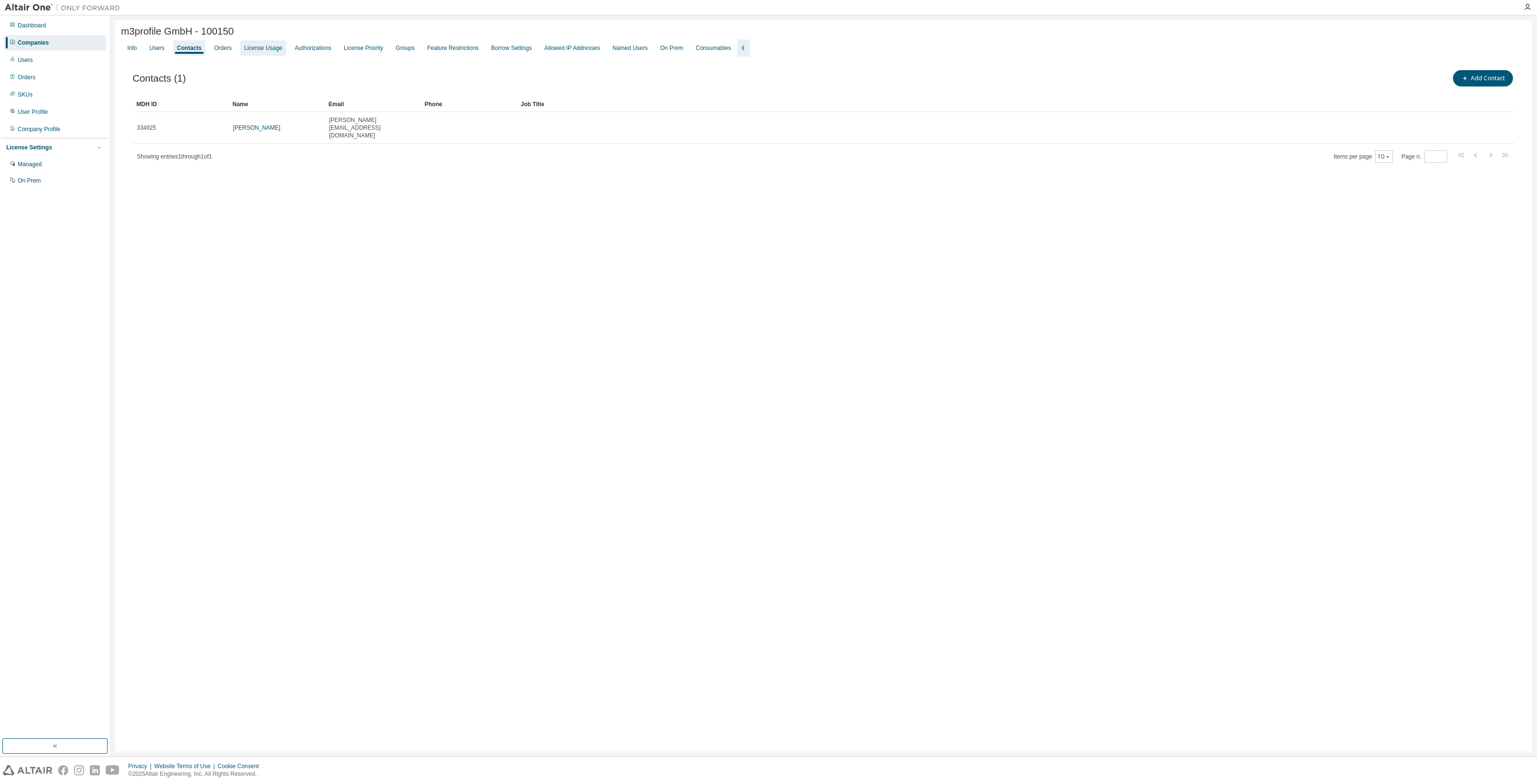
click at [267, 48] on div "License Usage" at bounding box center [263, 48] width 38 height 8
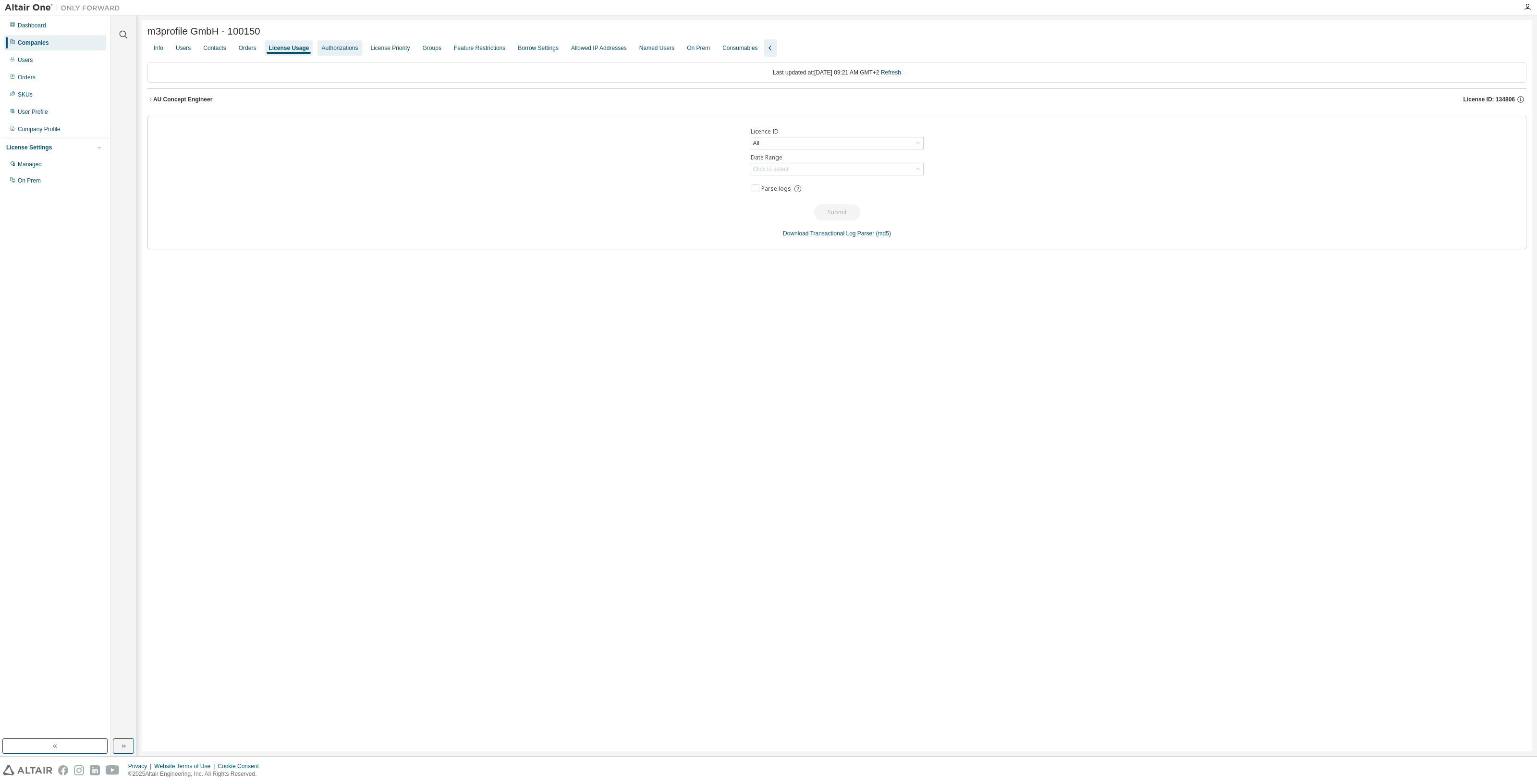
click at [339, 48] on div "Authorizations" at bounding box center [340, 48] width 36 height 8
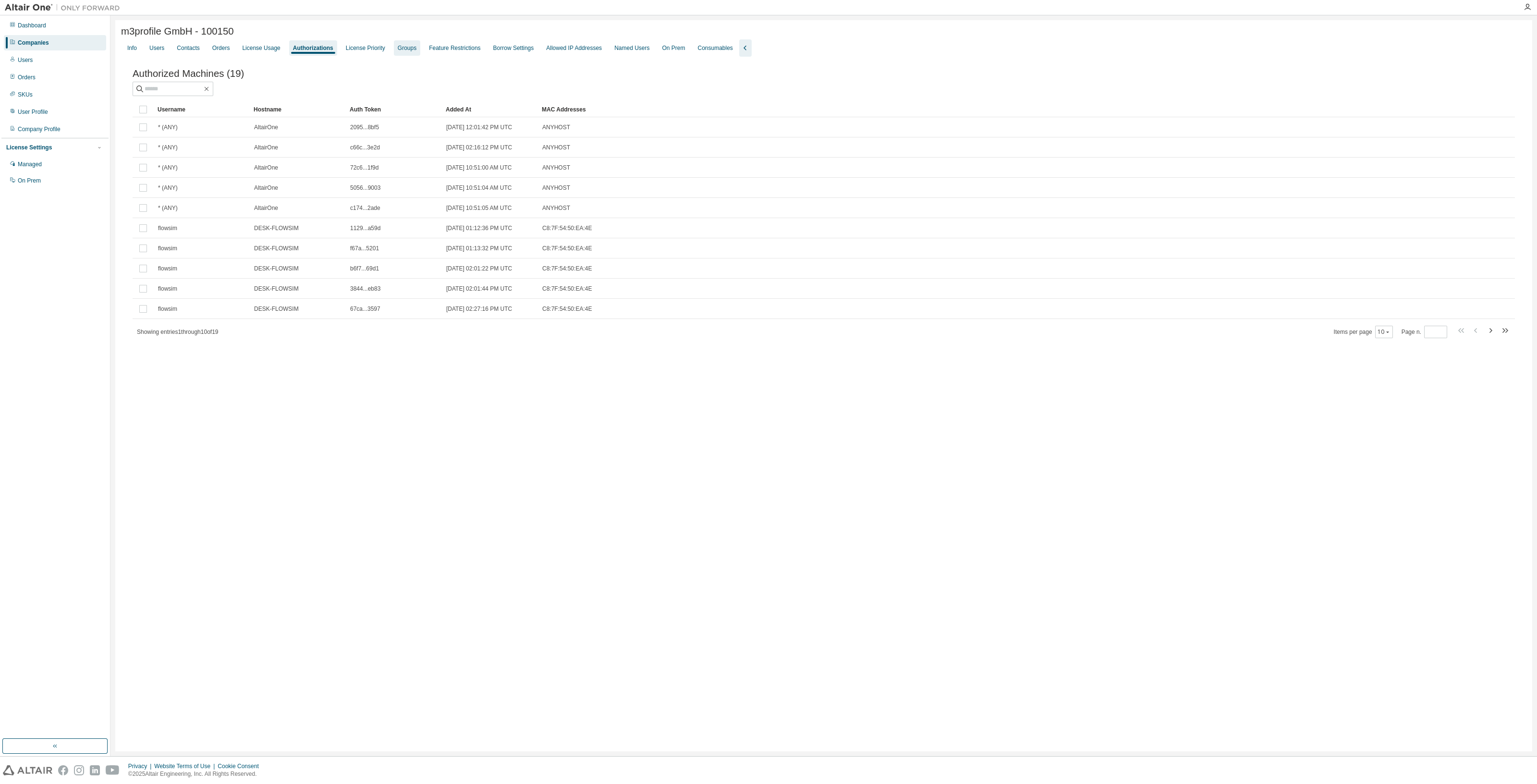
click at [398, 47] on div "Groups" at bounding box center [407, 48] width 18 height 8
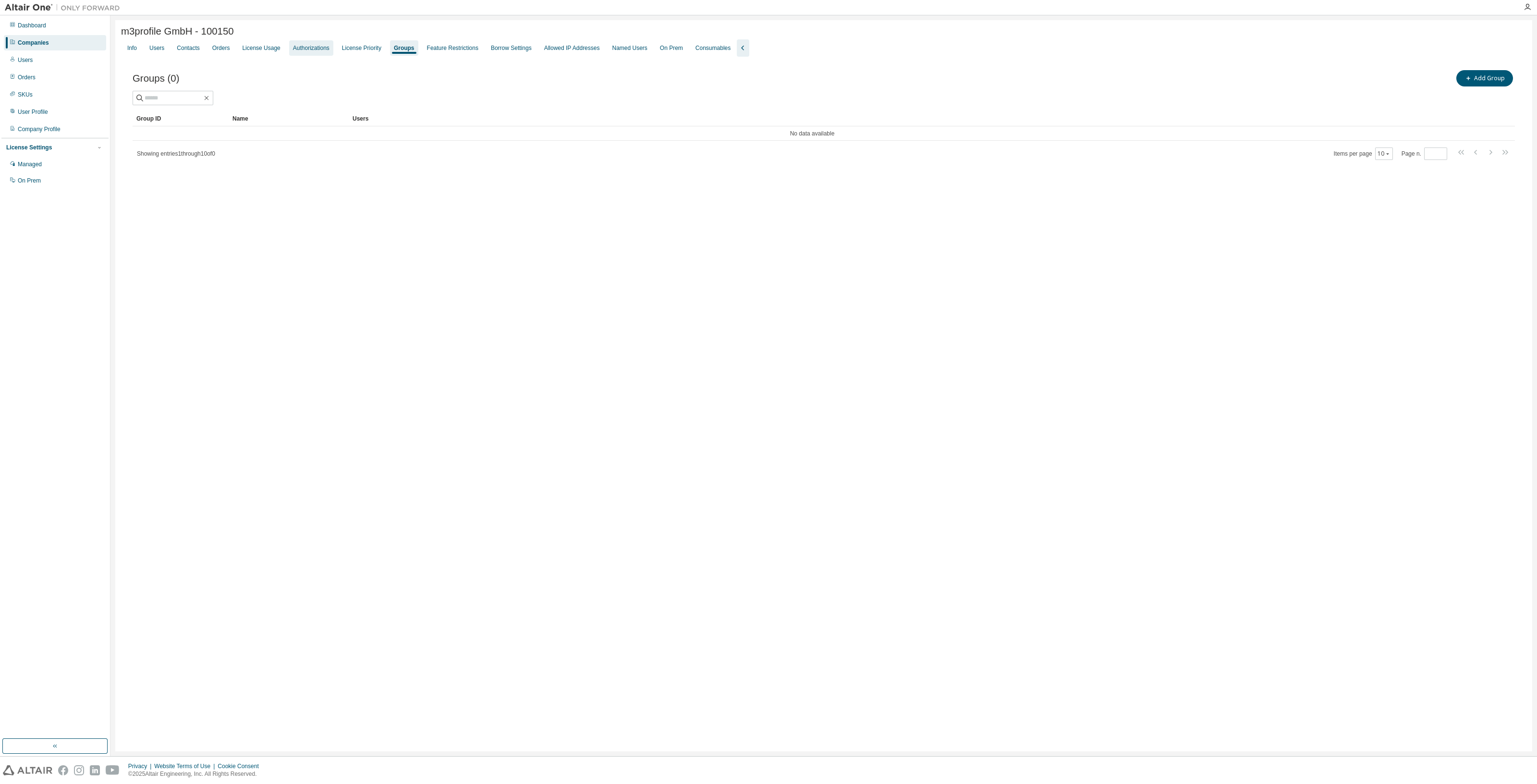
click at [324, 52] on div "Authorizations" at bounding box center [311, 48] width 36 height 8
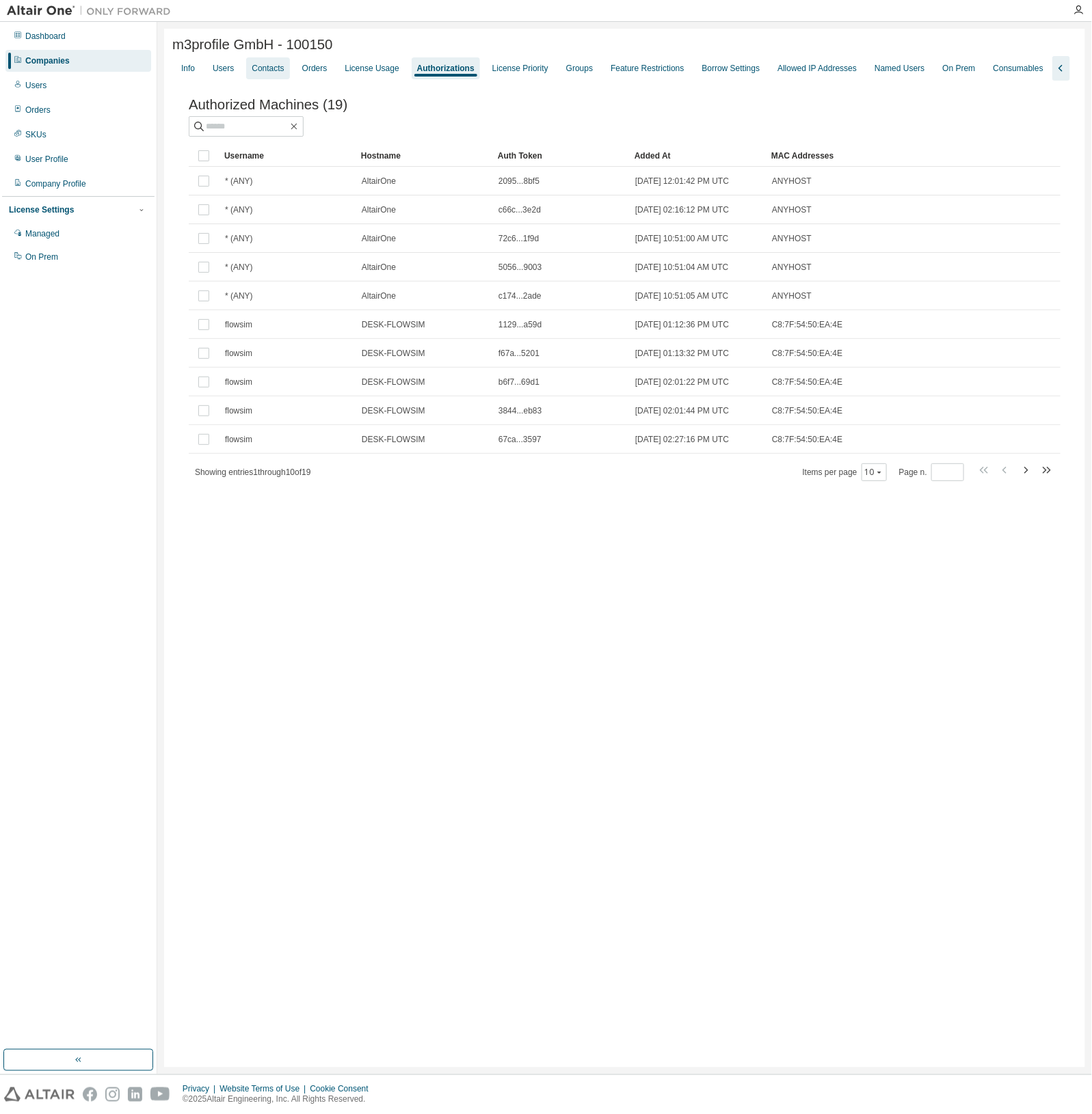
click at [262, 70] on div "Contacts" at bounding box center [267, 68] width 32 height 11
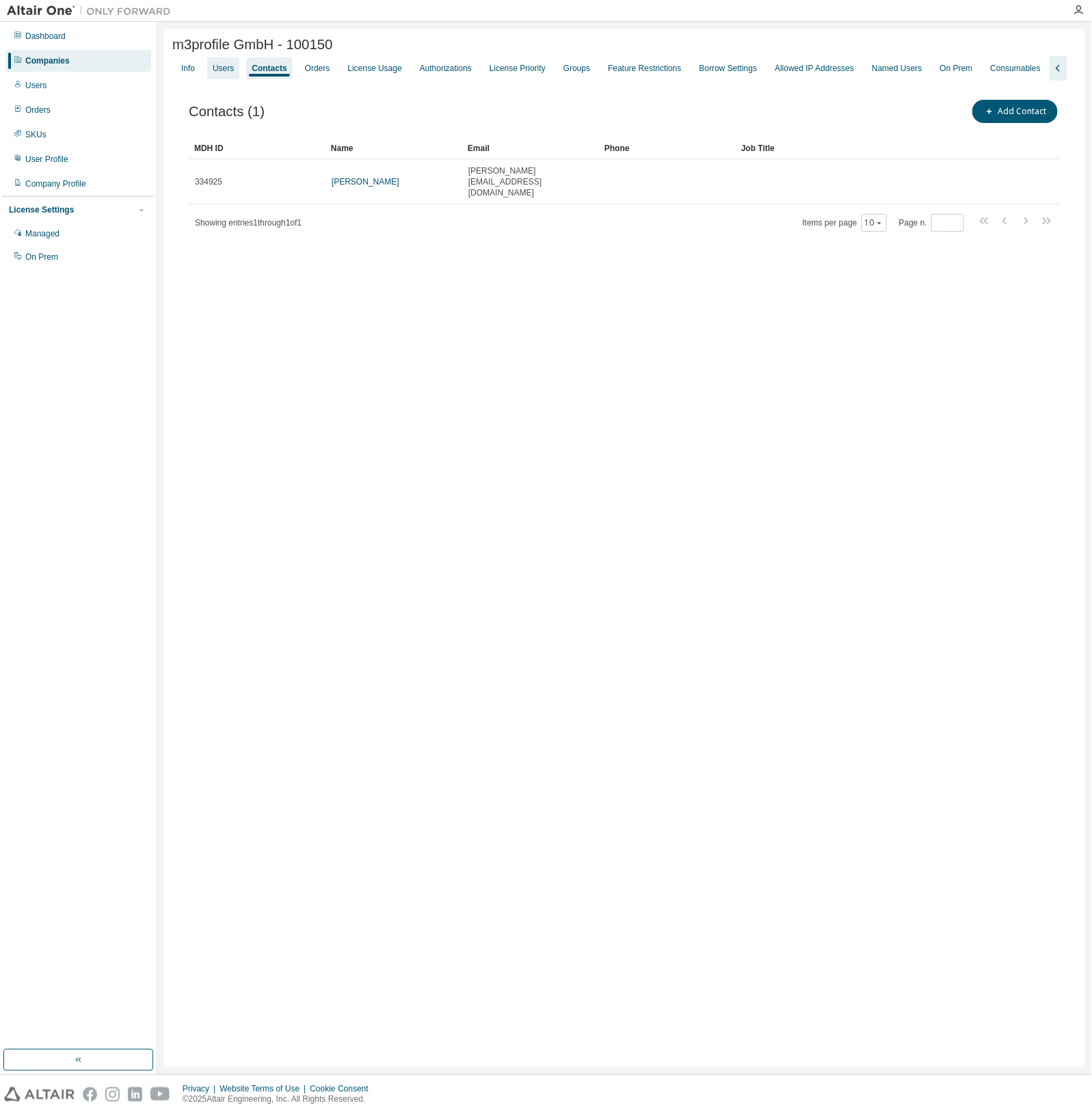
click at [216, 70] on div "Users" at bounding box center [222, 68] width 21 height 11
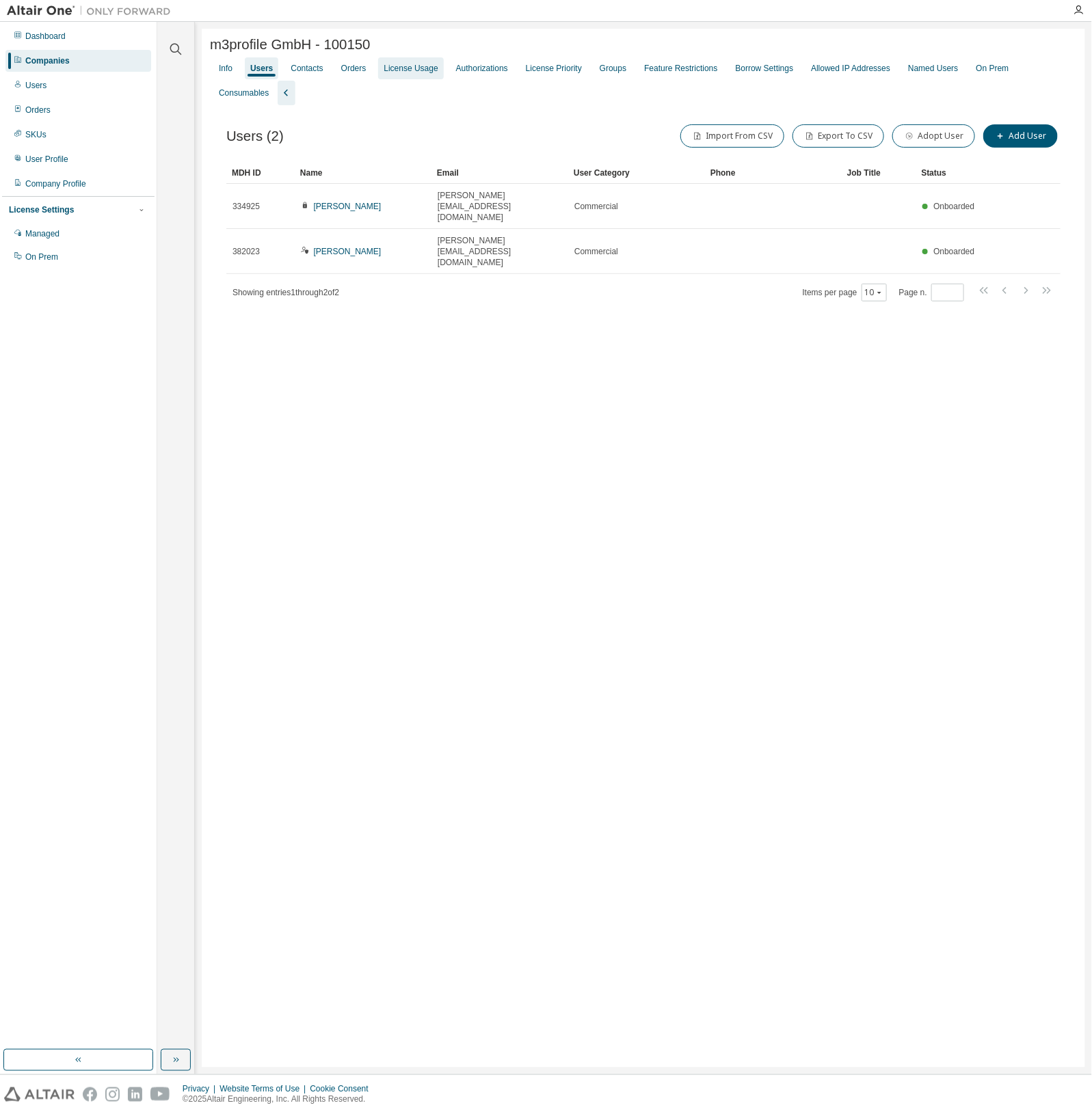
click at [420, 72] on div "License Usage" at bounding box center [411, 68] width 54 height 11
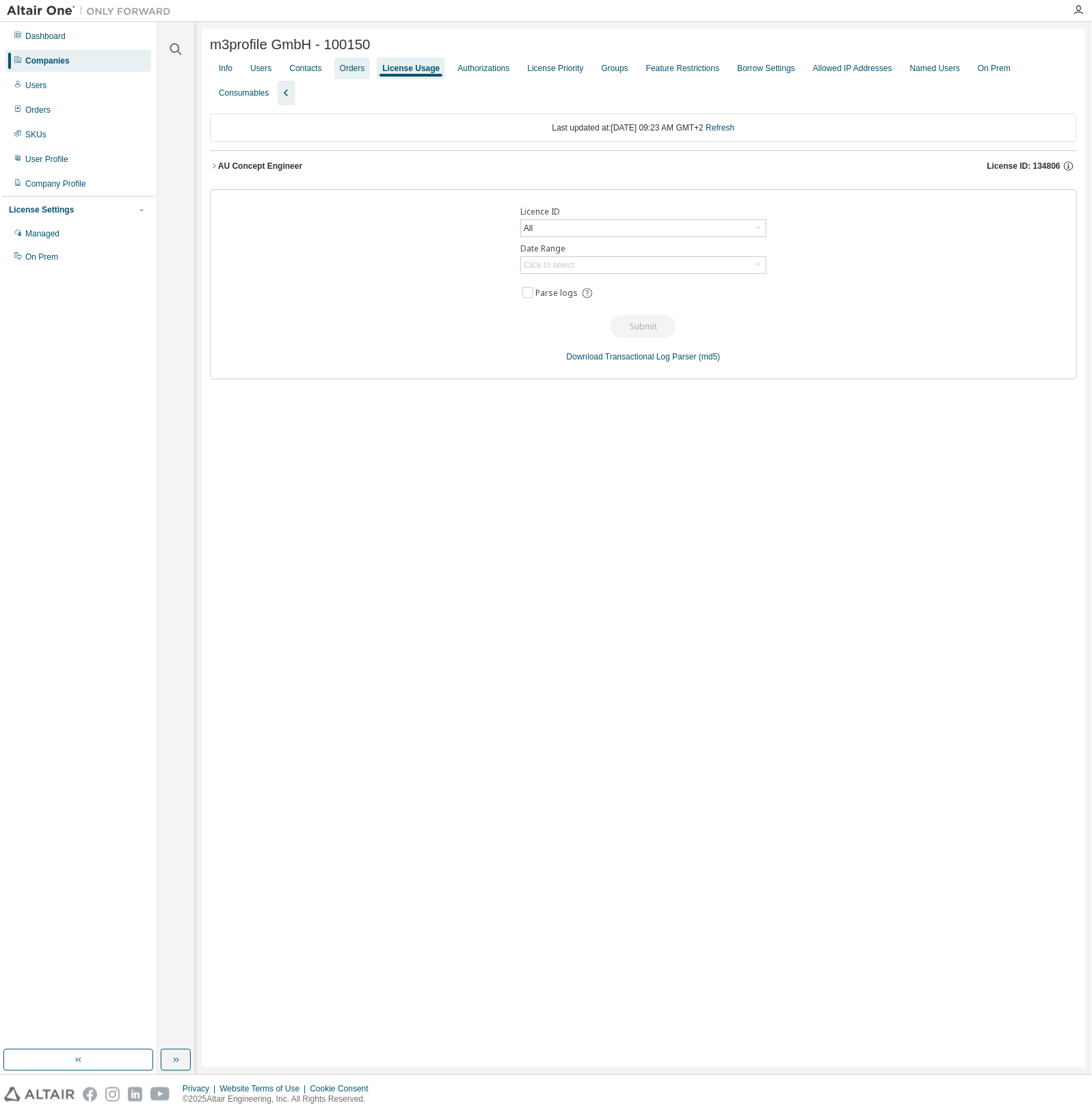
click at [349, 74] on div "Orders" at bounding box center [352, 68] width 25 height 11
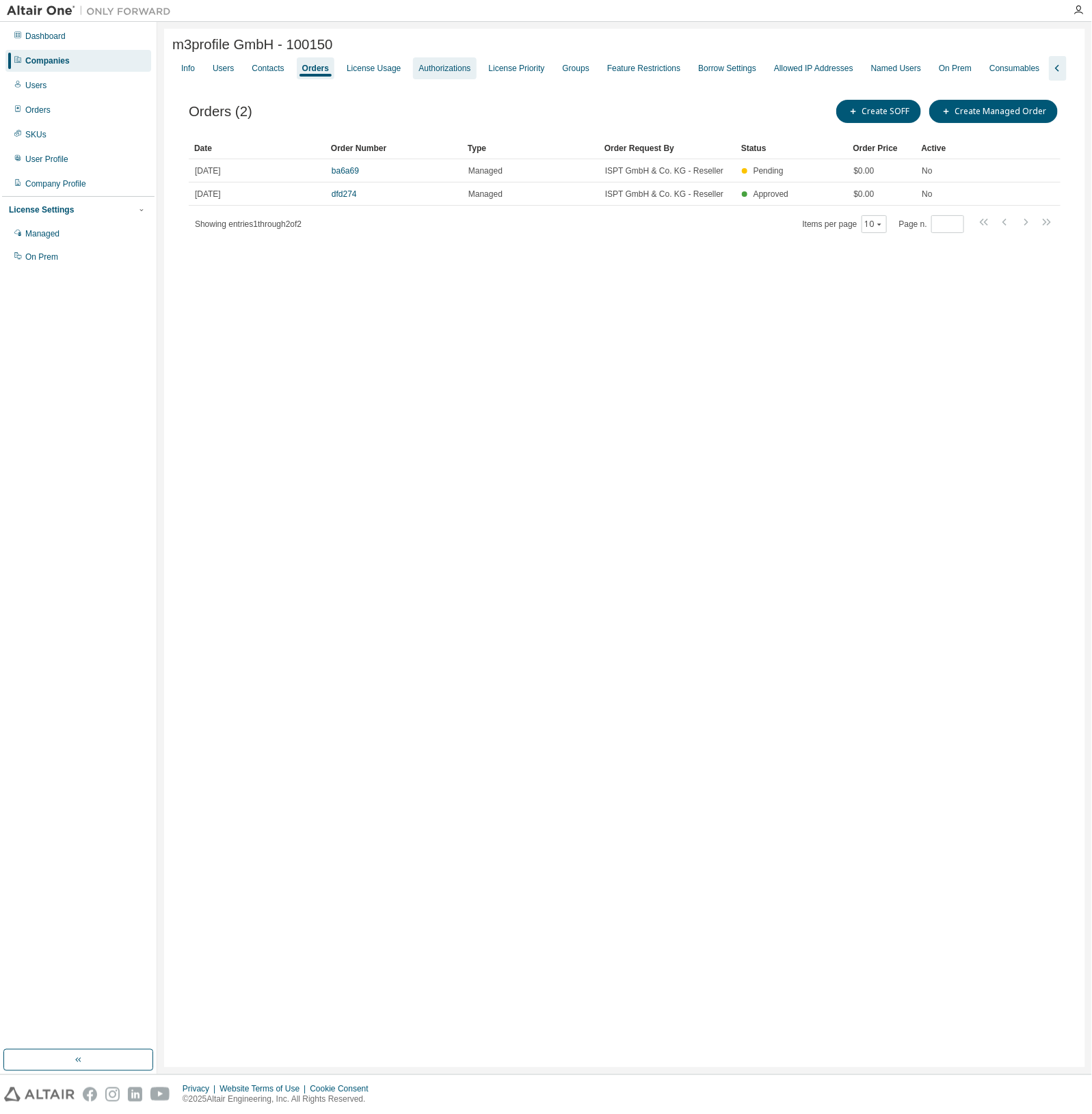
click at [451, 73] on div "Authorizations" at bounding box center [444, 68] width 52 height 11
